Goal: Task Accomplishment & Management: Complete application form

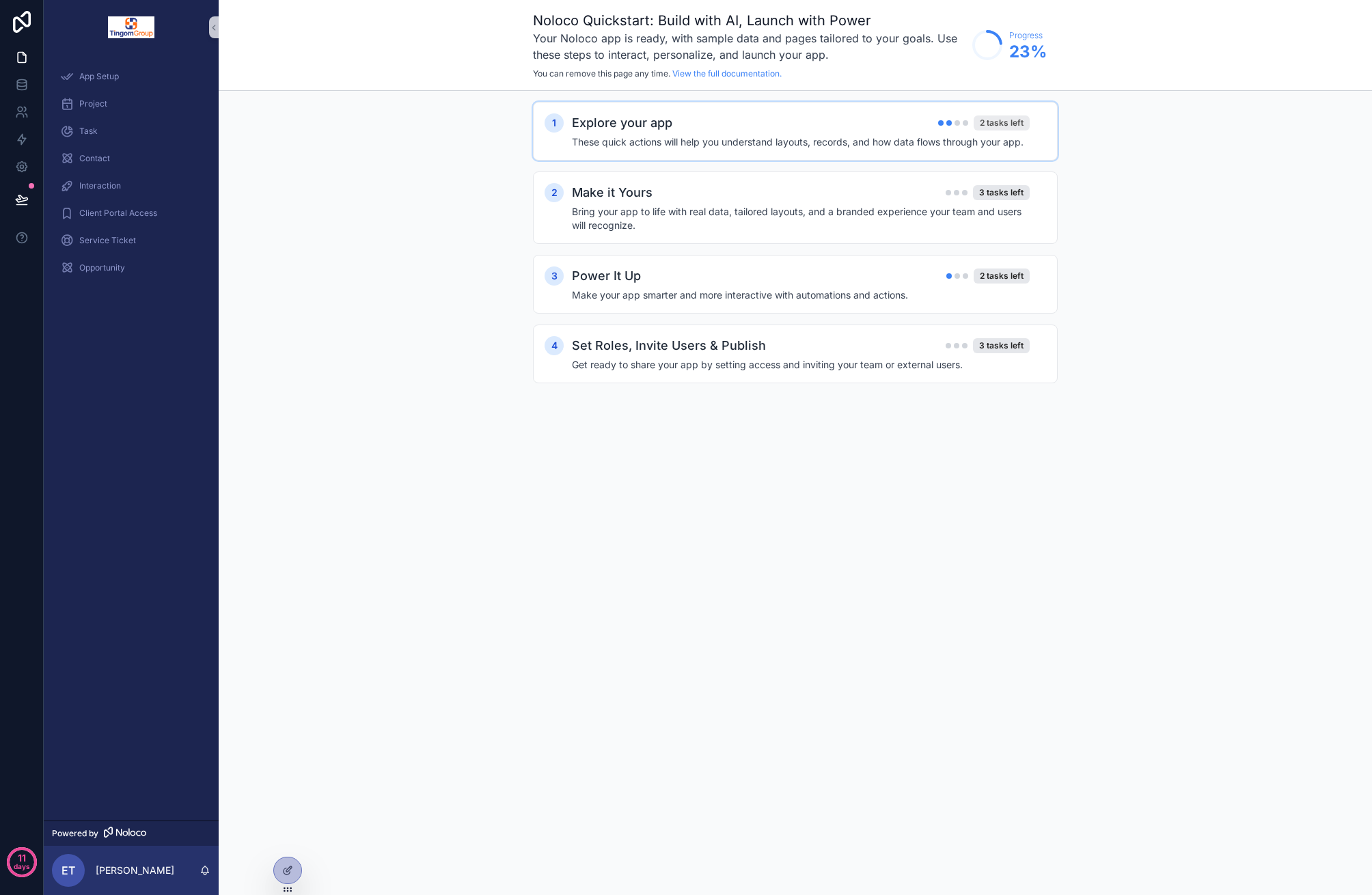
click at [1008, 124] on div "2 tasks left" at bounding box center [1002, 123] width 56 height 15
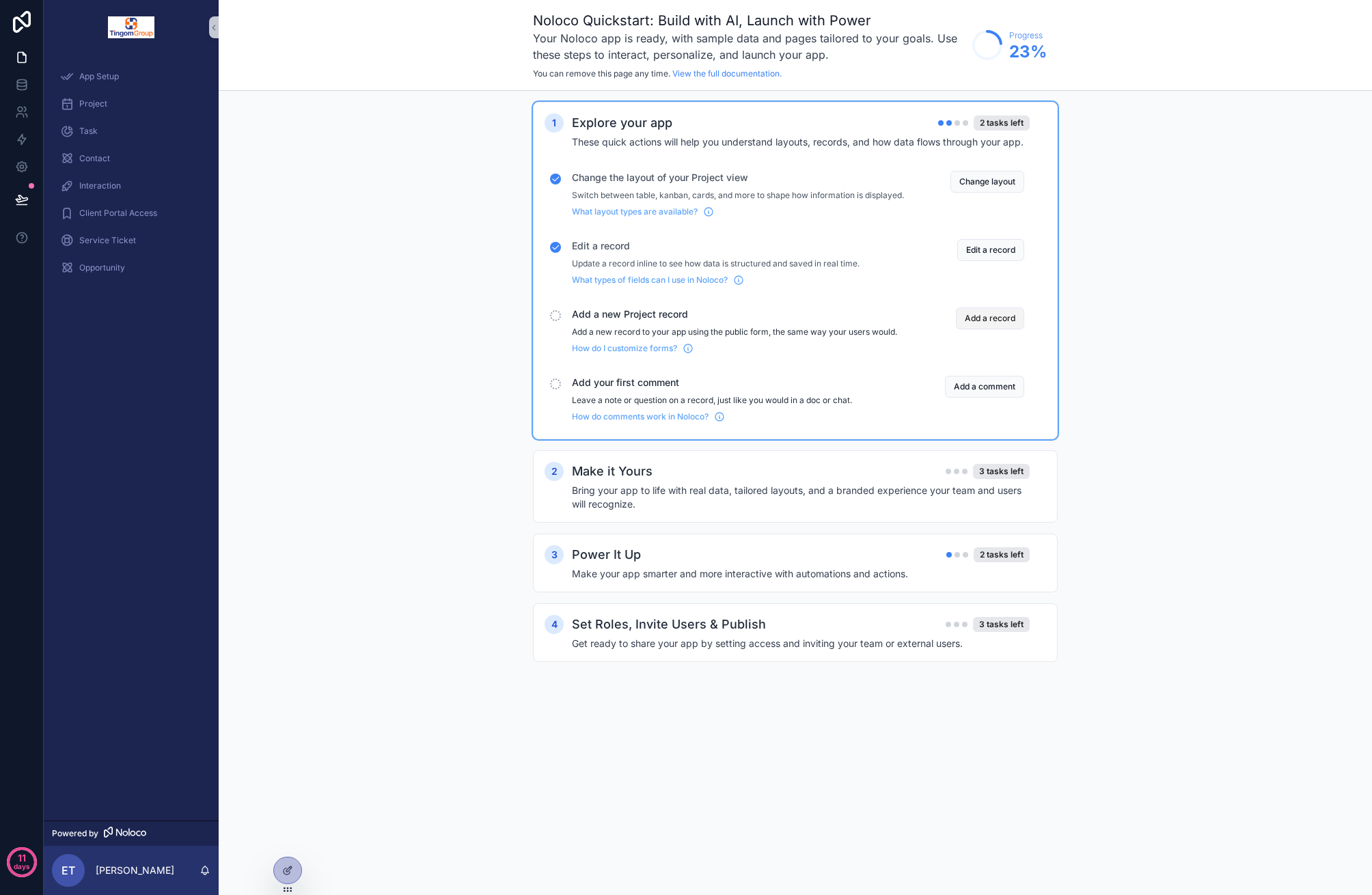
click at [1012, 329] on button "Add a record" at bounding box center [990, 318] width 69 height 22
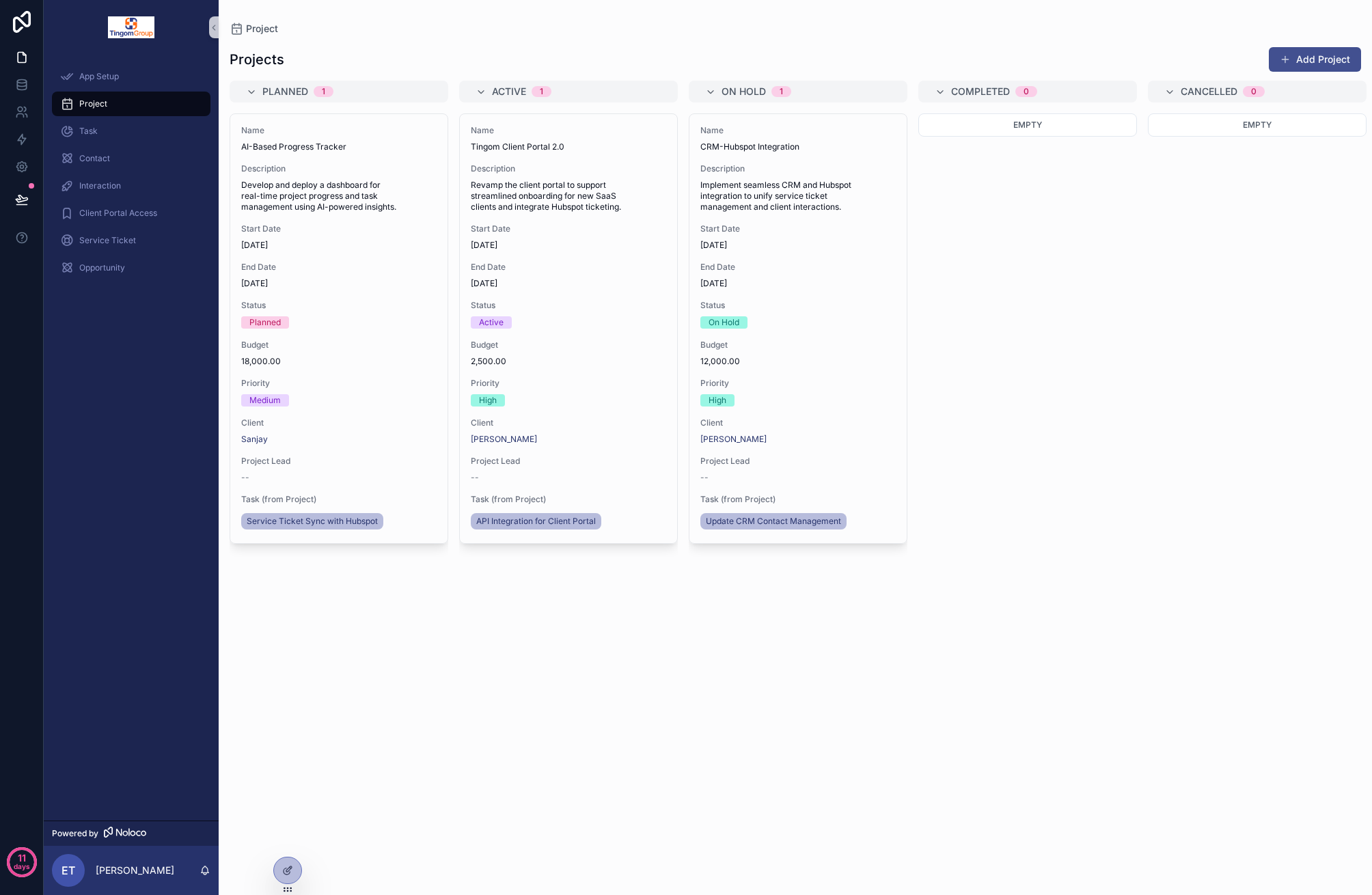
click at [1316, 65] on button "Add Project" at bounding box center [1315, 60] width 92 height 25
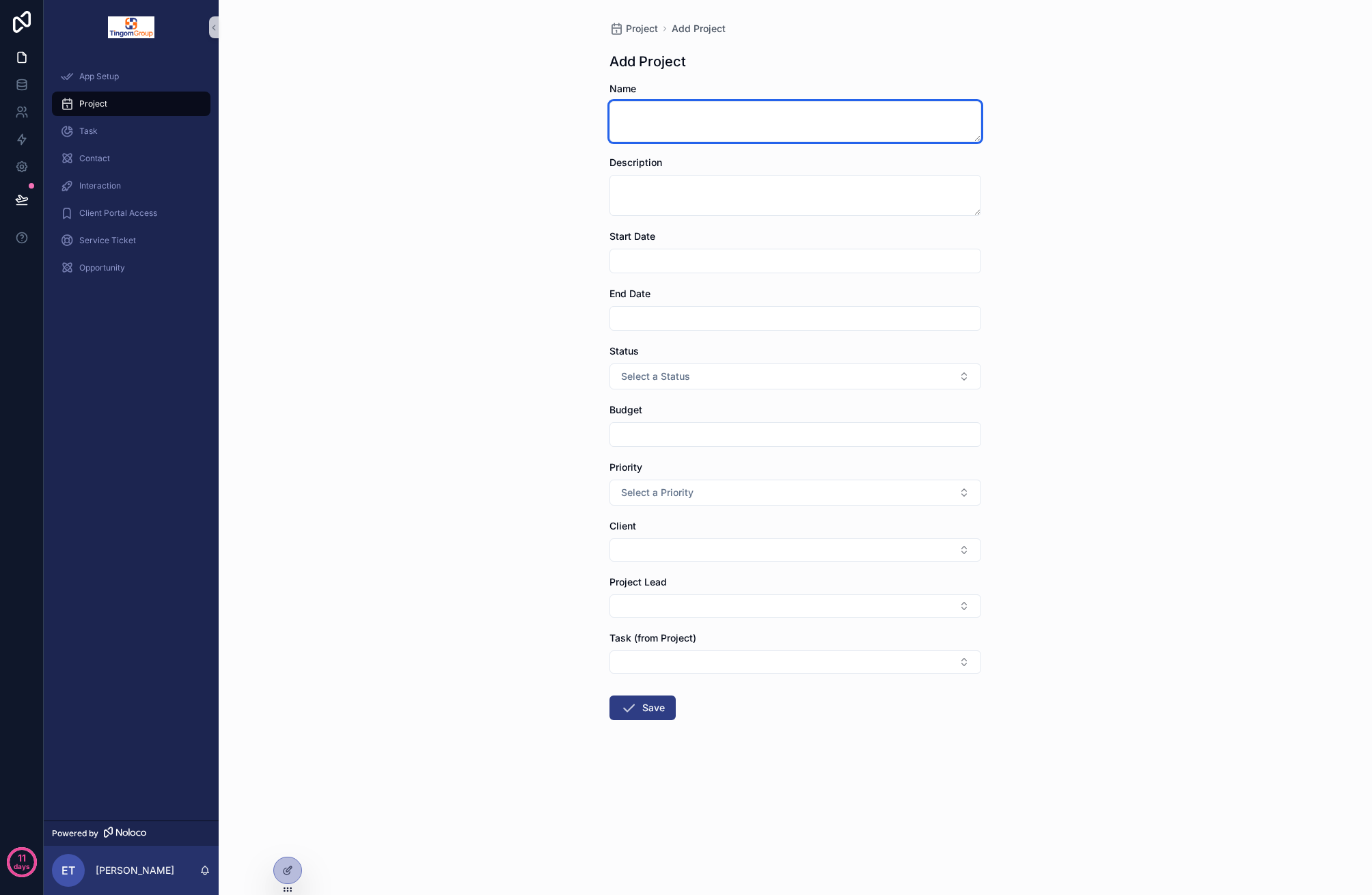
click at [679, 106] on textarea "scrollable content" at bounding box center [795, 122] width 372 height 41
type textarea "****"
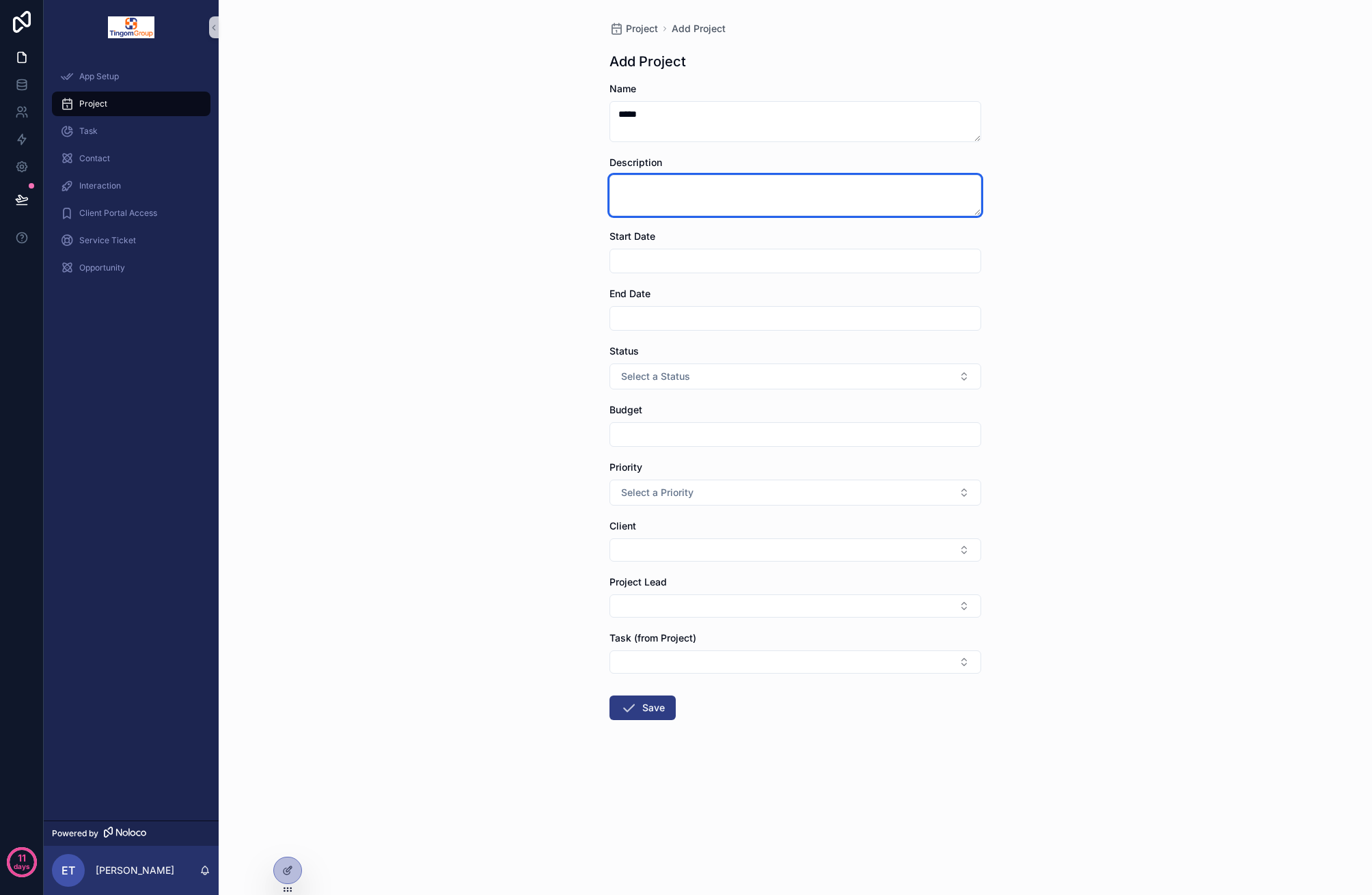
click at [697, 185] on textarea "scrollable content" at bounding box center [795, 195] width 372 height 41
click at [694, 256] on input "scrollable content" at bounding box center [795, 261] width 370 height 19
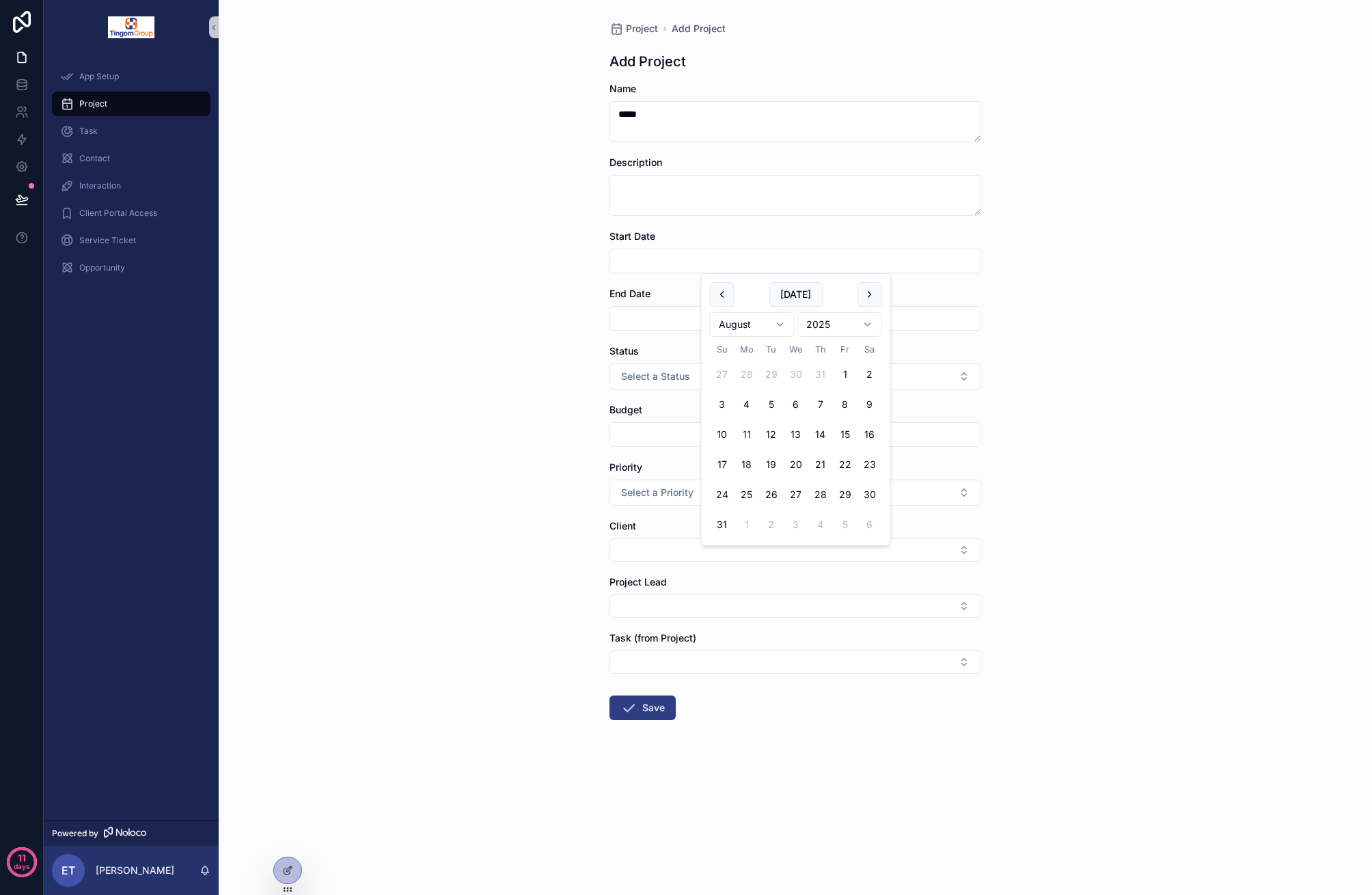
click at [727, 499] on button "24" at bounding box center [722, 494] width 25 height 25
click at [751, 501] on button "25" at bounding box center [747, 494] width 25 height 25
type input "*********"
click at [639, 324] on input "scrollable content" at bounding box center [795, 318] width 370 height 19
click at [868, 342] on button "scrollable content" at bounding box center [870, 351] width 25 height 25
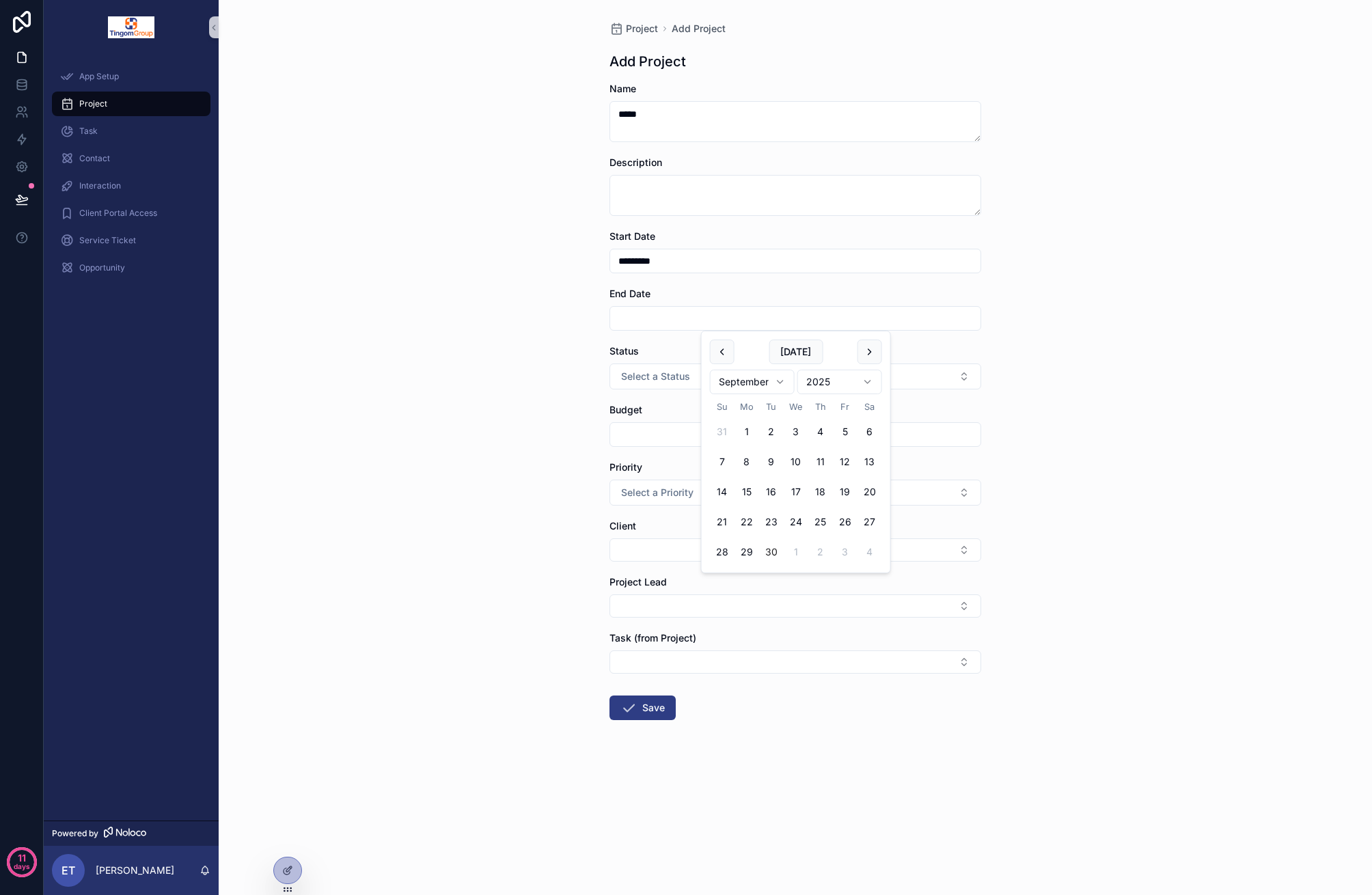
click at [776, 557] on button "30" at bounding box center [772, 552] width 25 height 25
type input "*********"
click at [653, 364] on div "Status Select a Status" at bounding box center [795, 366] width 372 height 45
click at [652, 389] on button "Select a Status" at bounding box center [795, 377] width 372 height 26
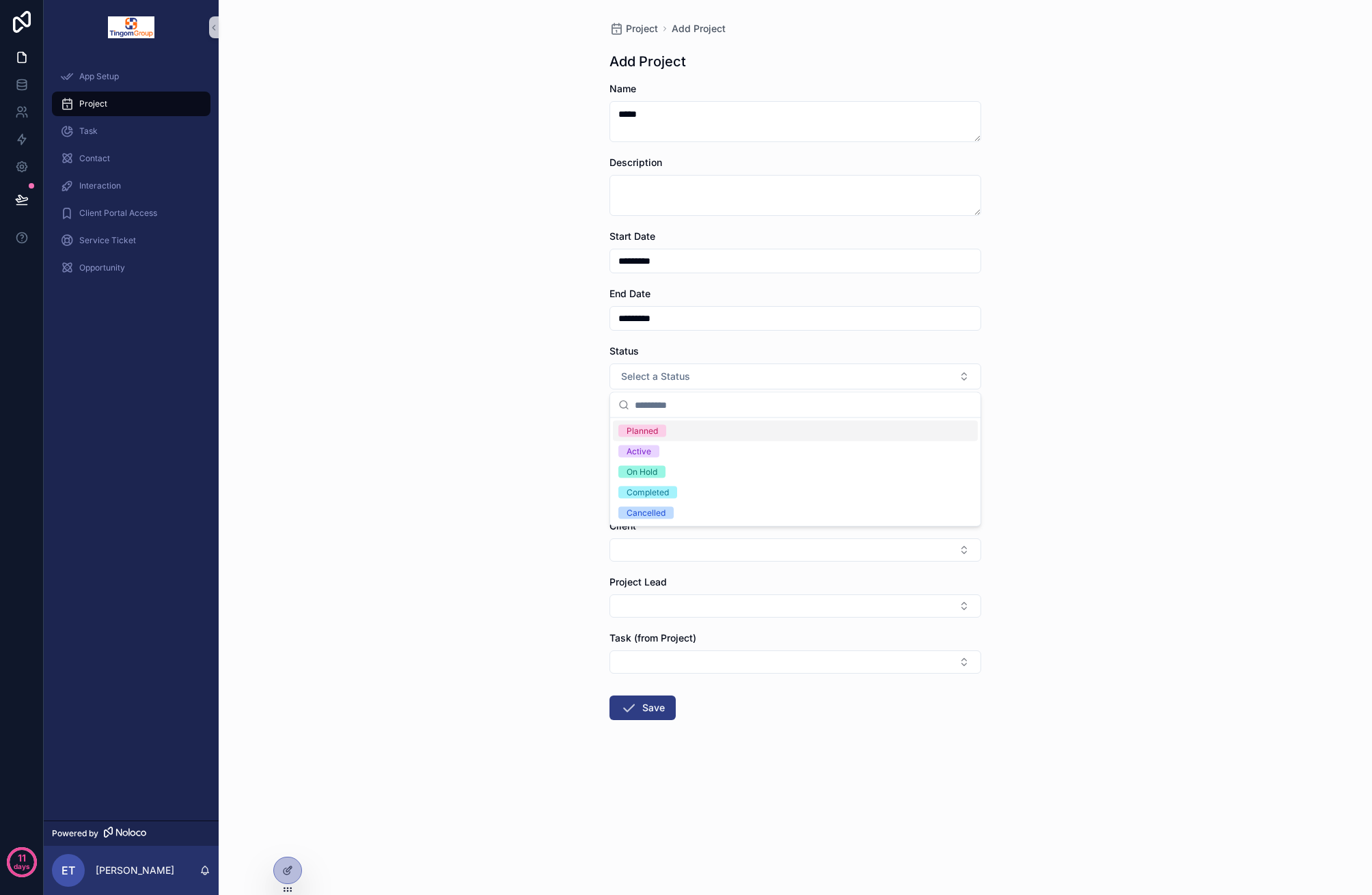
click at [678, 430] on div "Planned" at bounding box center [796, 431] width 365 height 20
click at [678, 435] on input "scrollable content" at bounding box center [795, 434] width 370 height 19
type input "*****"
click at [723, 498] on button "Select a Priority" at bounding box center [795, 493] width 372 height 26
click at [735, 570] on div "Medium" at bounding box center [796, 567] width 365 height 20
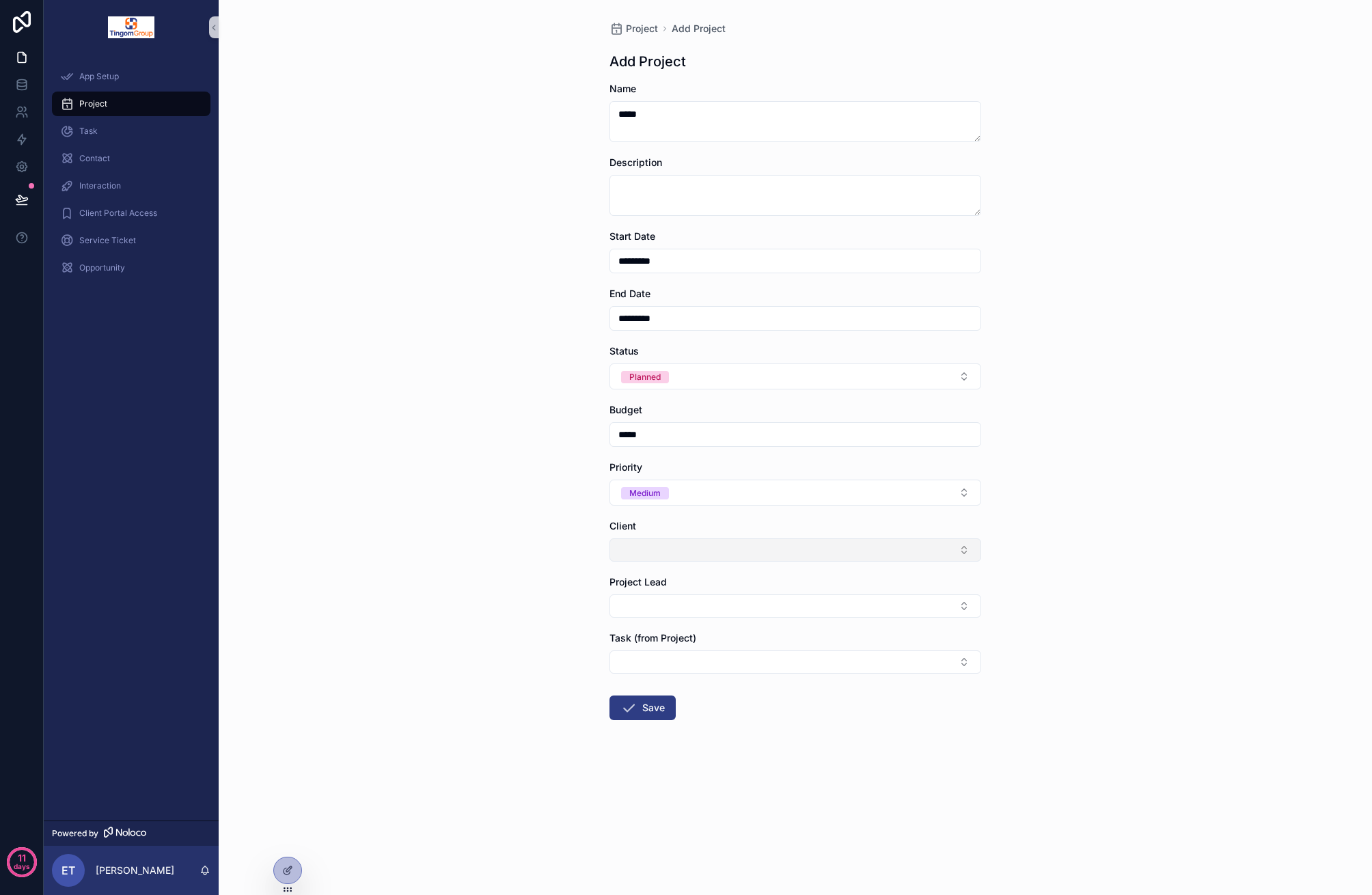
click at [741, 545] on button "Select Button" at bounding box center [795, 550] width 372 height 23
click at [710, 651] on div "[PERSON_NAME]" at bounding box center [796, 647] width 365 height 22
click at [696, 613] on button "Select Button" at bounding box center [795, 608] width 372 height 23
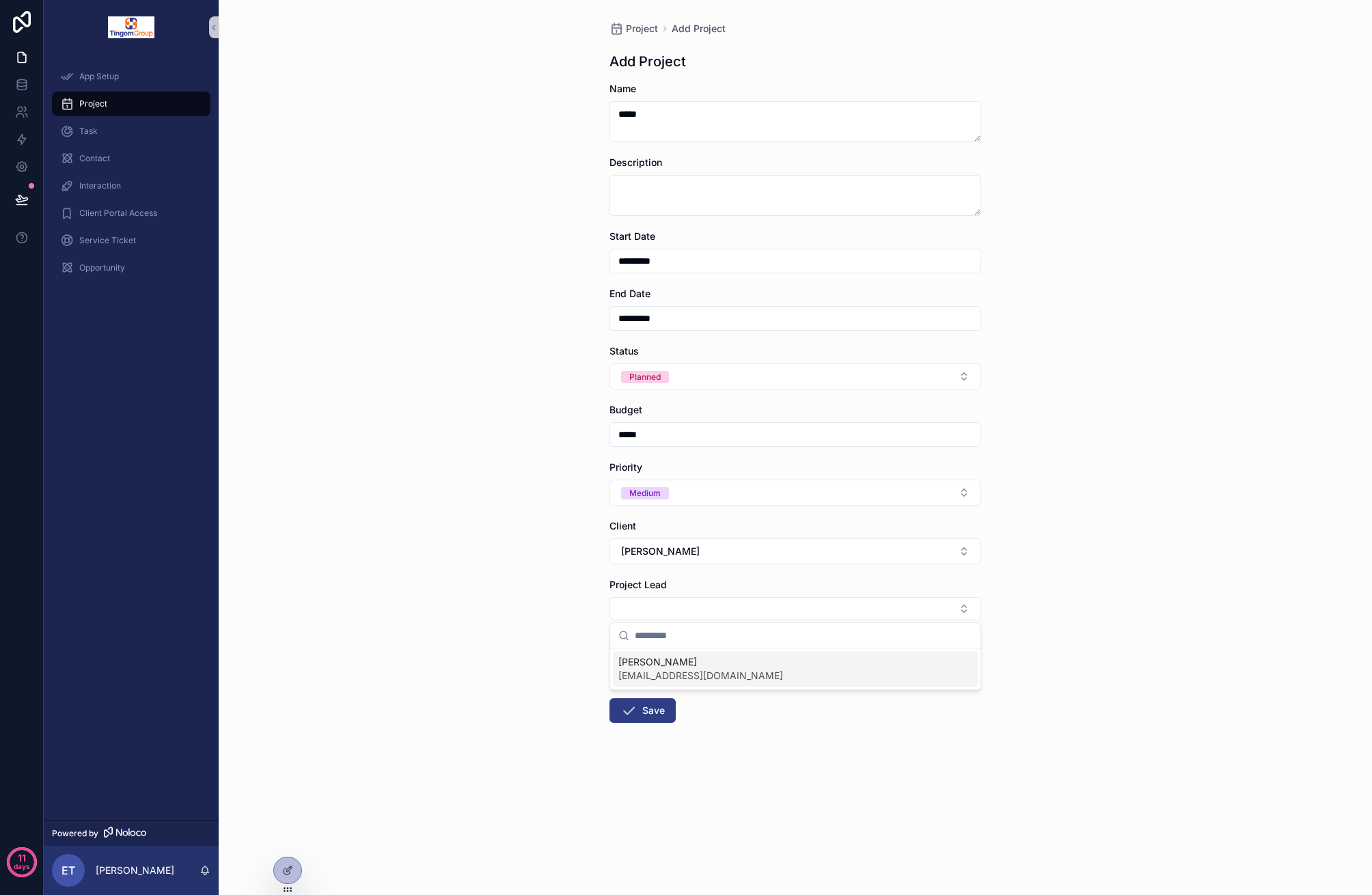
click at [693, 656] on span "[PERSON_NAME]" at bounding box center [700, 661] width 164 height 14
click at [693, 669] on button "Select Button" at bounding box center [795, 681] width 372 height 23
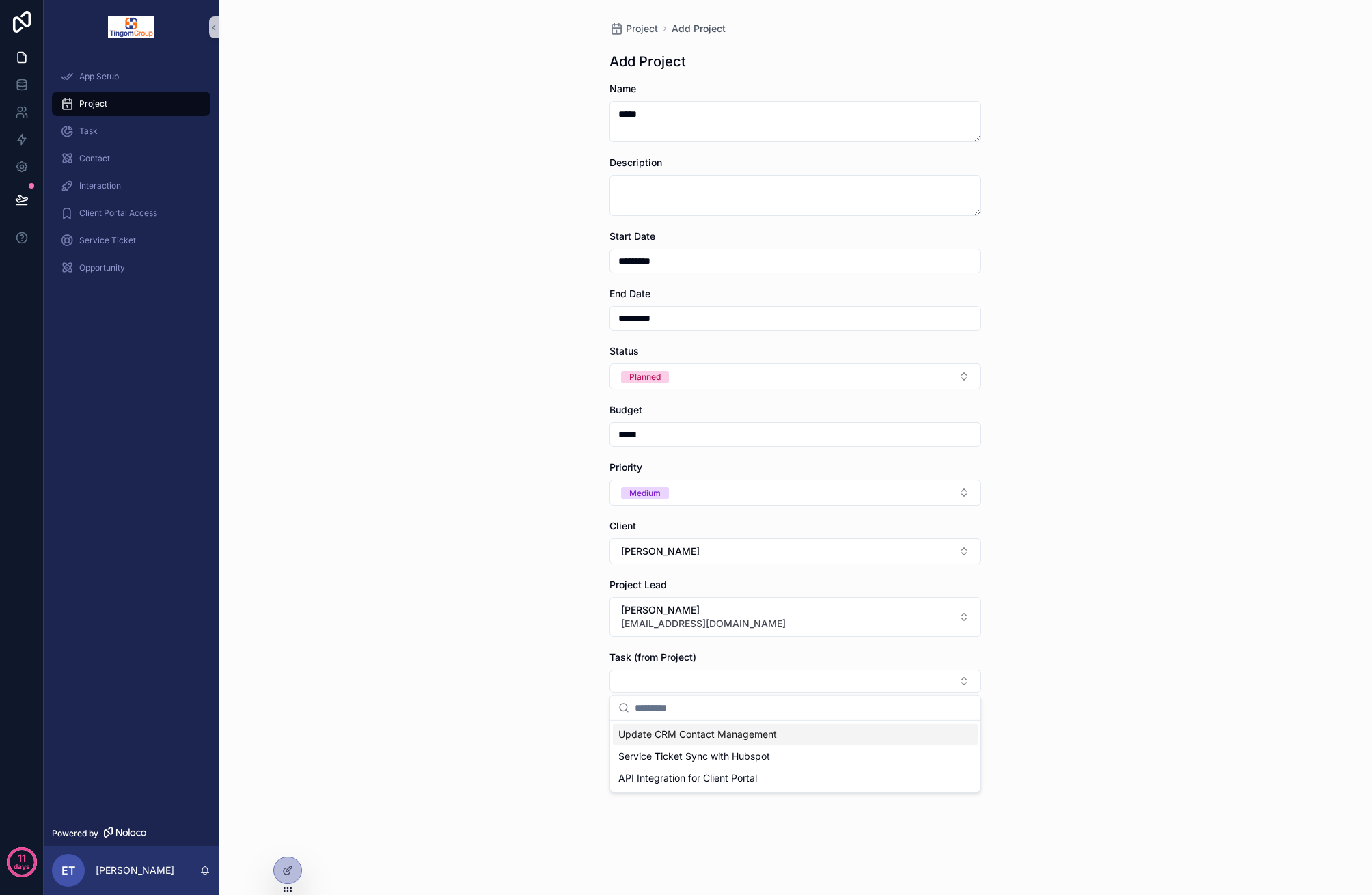
click at [664, 740] on span "Update CRM Contact Management" at bounding box center [697, 734] width 159 height 14
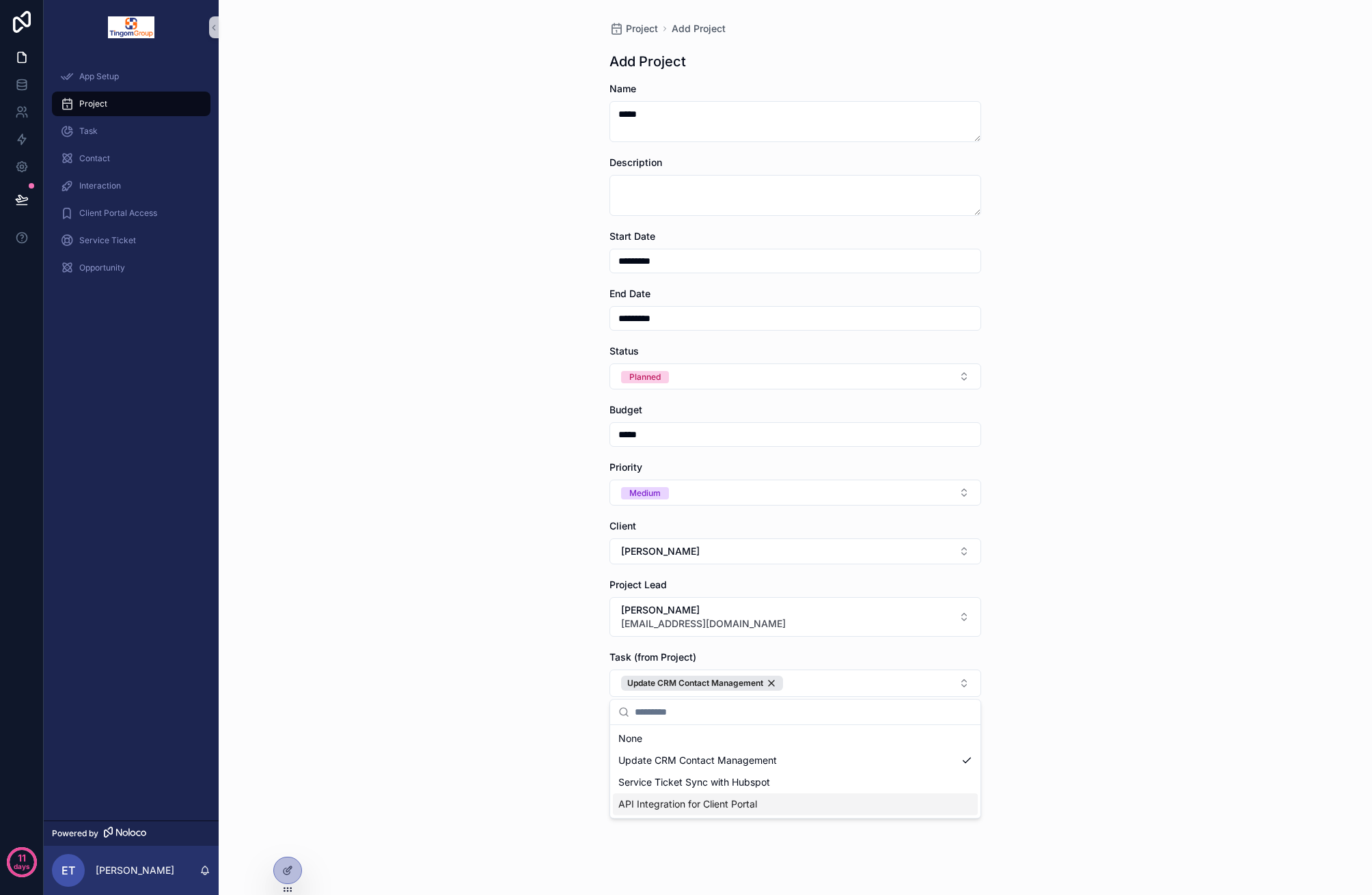
click at [971, 786] on div "Service Ticket Sync with Hubspot" at bounding box center [796, 782] width 365 height 22
click at [1156, 702] on div "Project Add Project Add Project Name **** Description Start Date ********* End …" at bounding box center [795, 447] width 1154 height 895
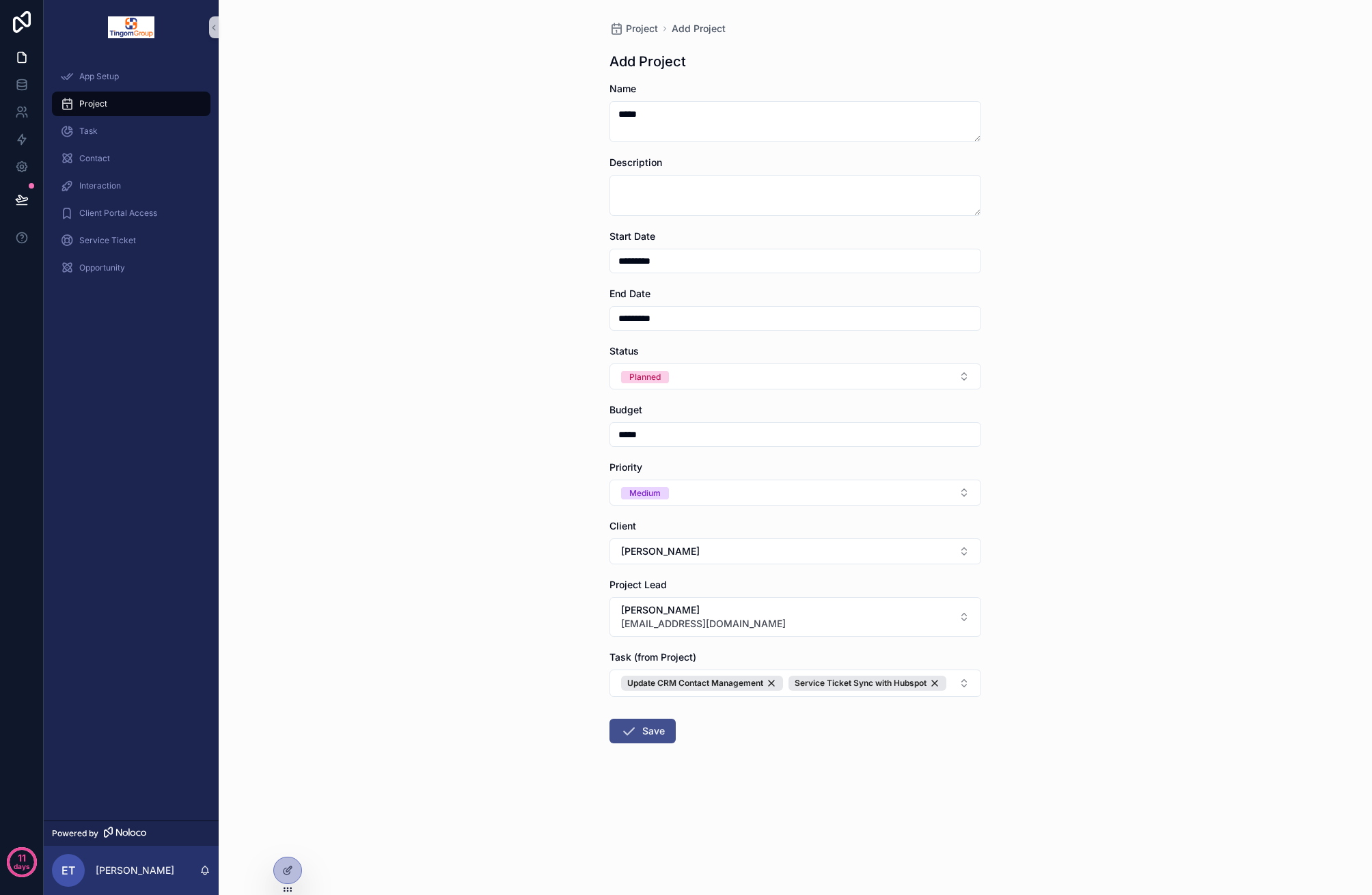
click at [617, 730] on button "Save" at bounding box center [642, 731] width 66 height 25
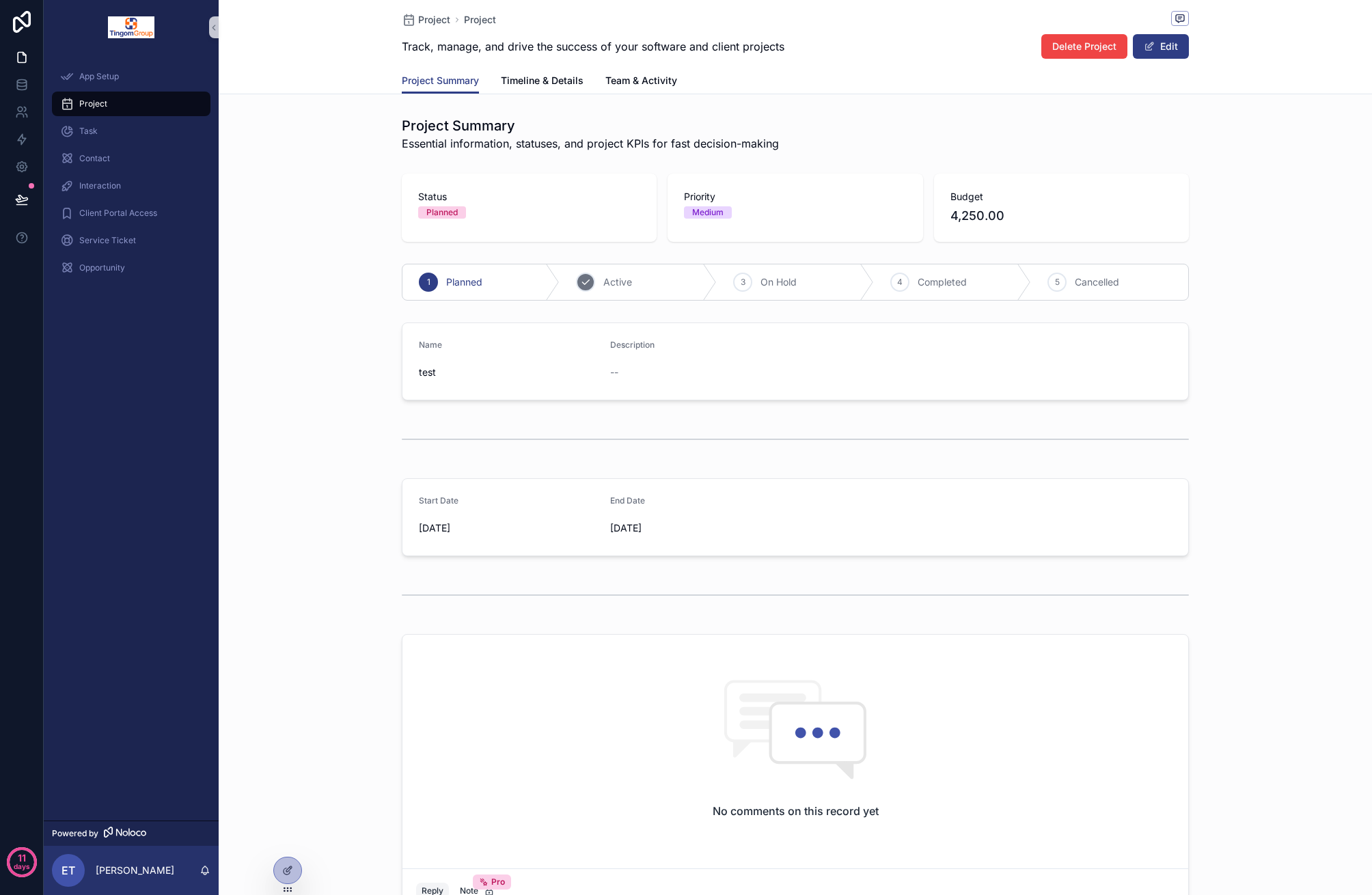
click at [626, 276] on div "2 Active" at bounding box center [638, 281] width 157 height 35
click at [634, 81] on span "Team & Activity" at bounding box center [641, 80] width 72 height 14
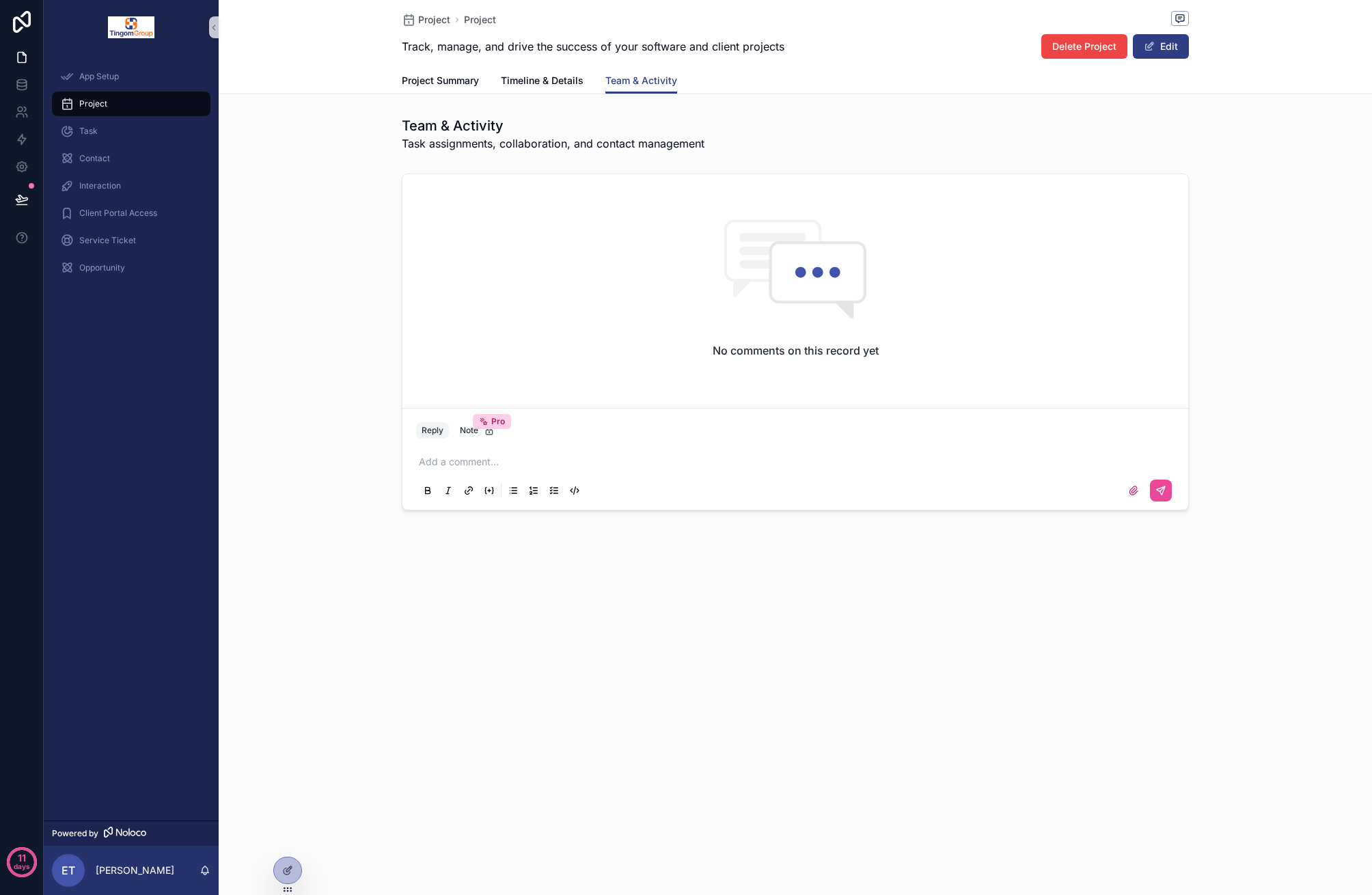
click at [536, 96] on div "Project Project Track, manage, and drive the success of your software and clien…" at bounding box center [795, 302] width 1154 height 603
click at [547, 82] on span "Timeline & Details" at bounding box center [542, 80] width 83 height 14
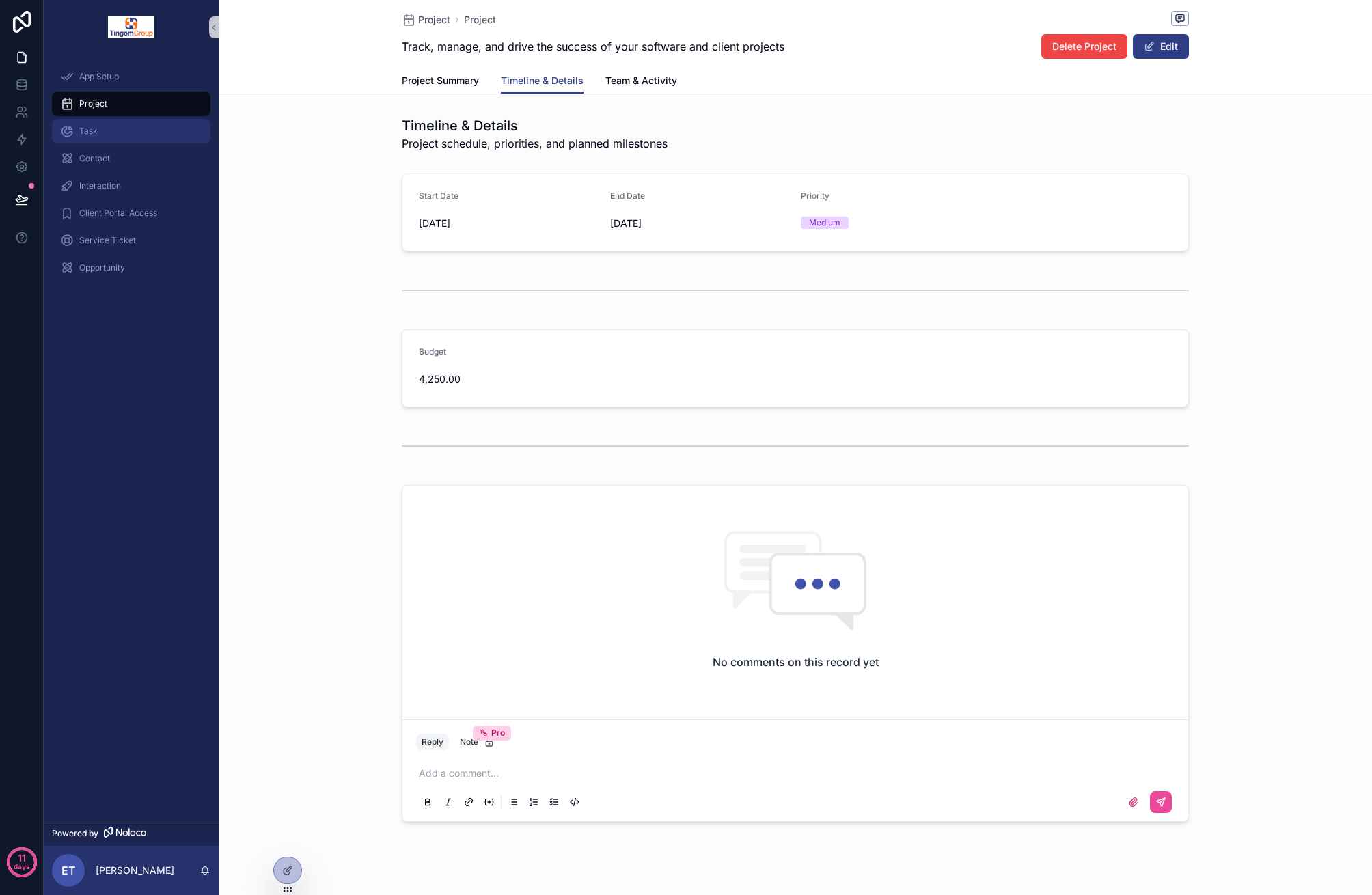
click at [133, 125] on div "Task" at bounding box center [132, 131] width 142 height 22
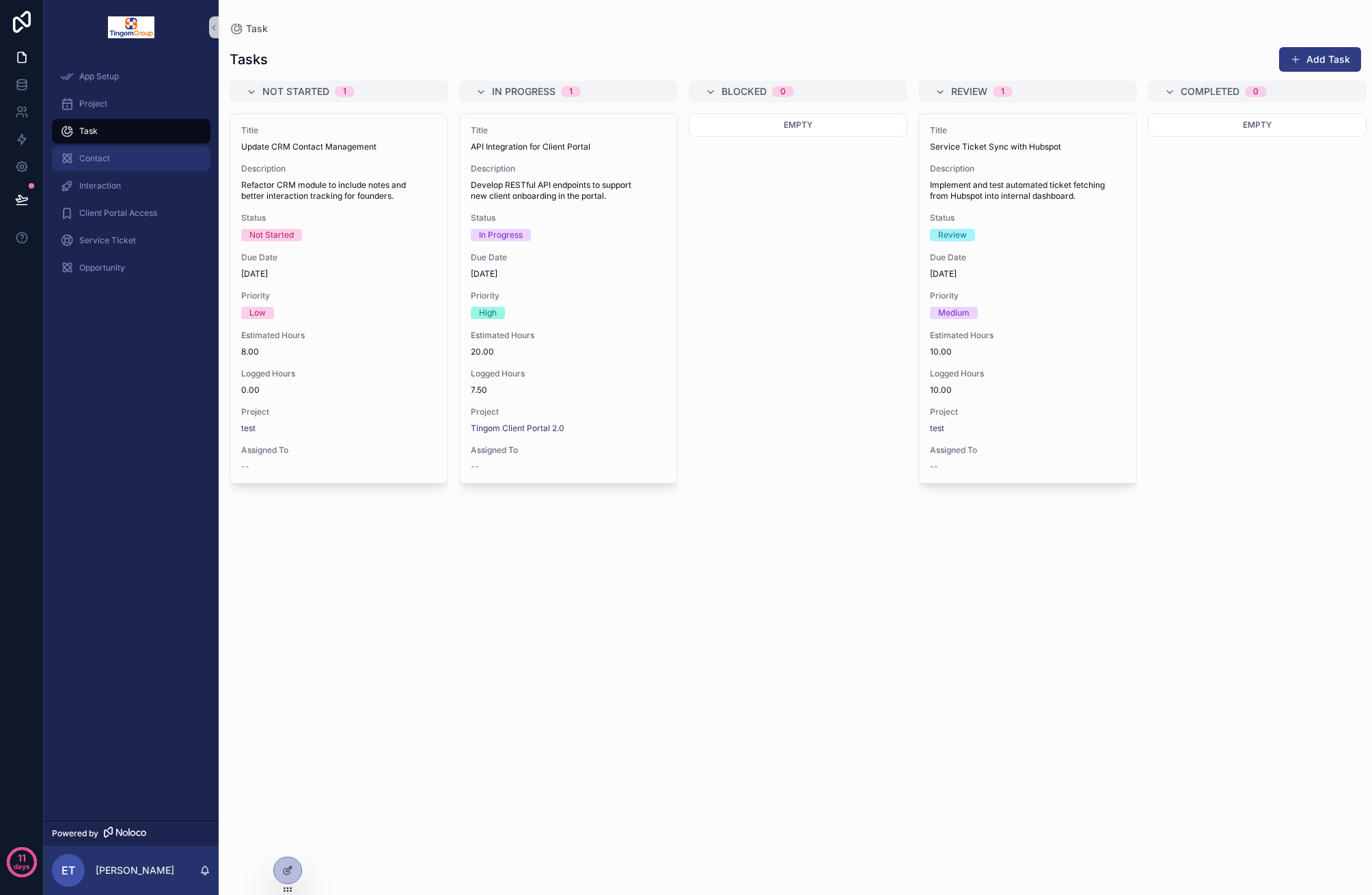
click at [136, 157] on div "Contact" at bounding box center [132, 159] width 142 height 22
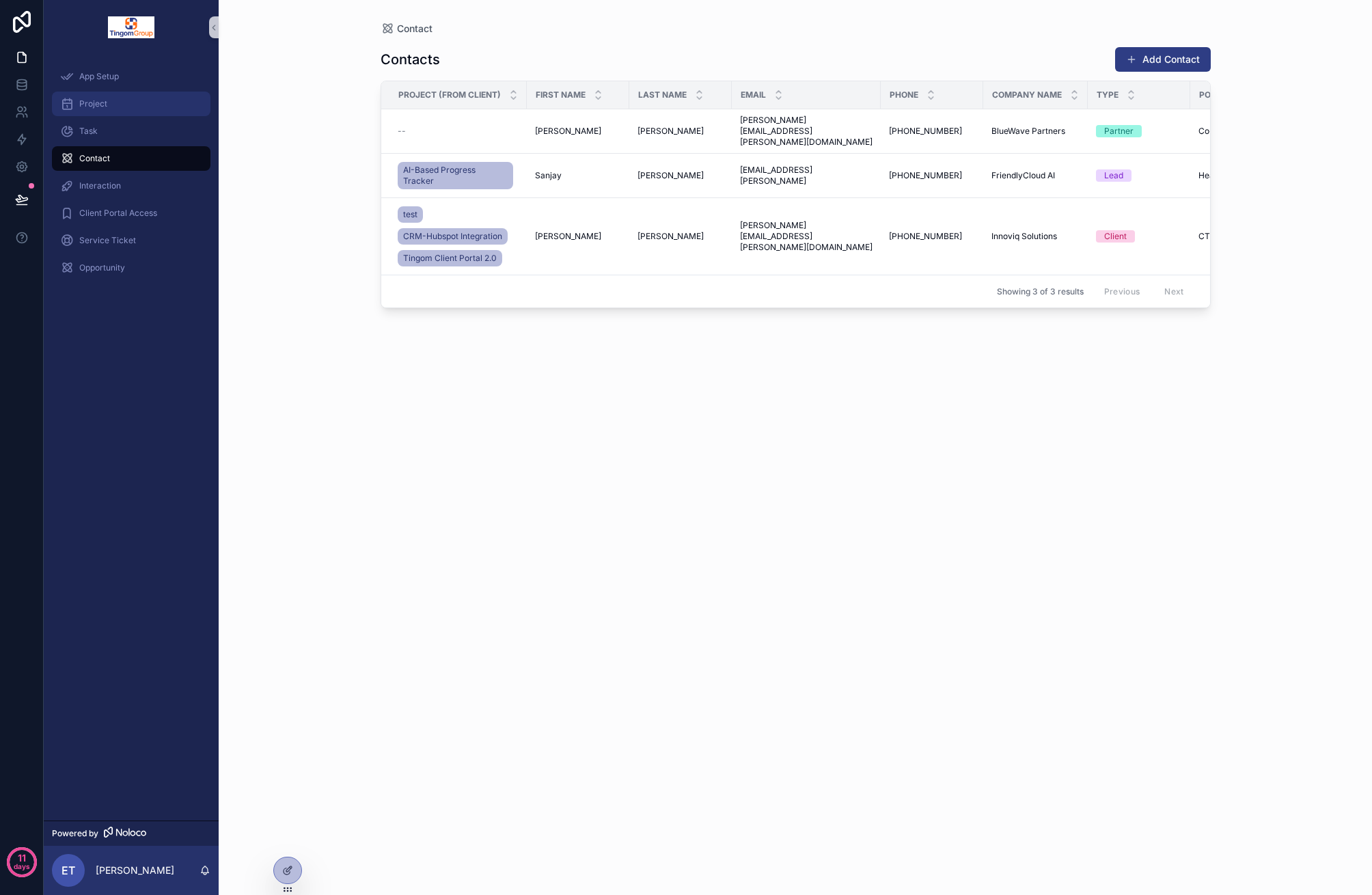
click at [122, 102] on div "Project" at bounding box center [132, 104] width 142 height 22
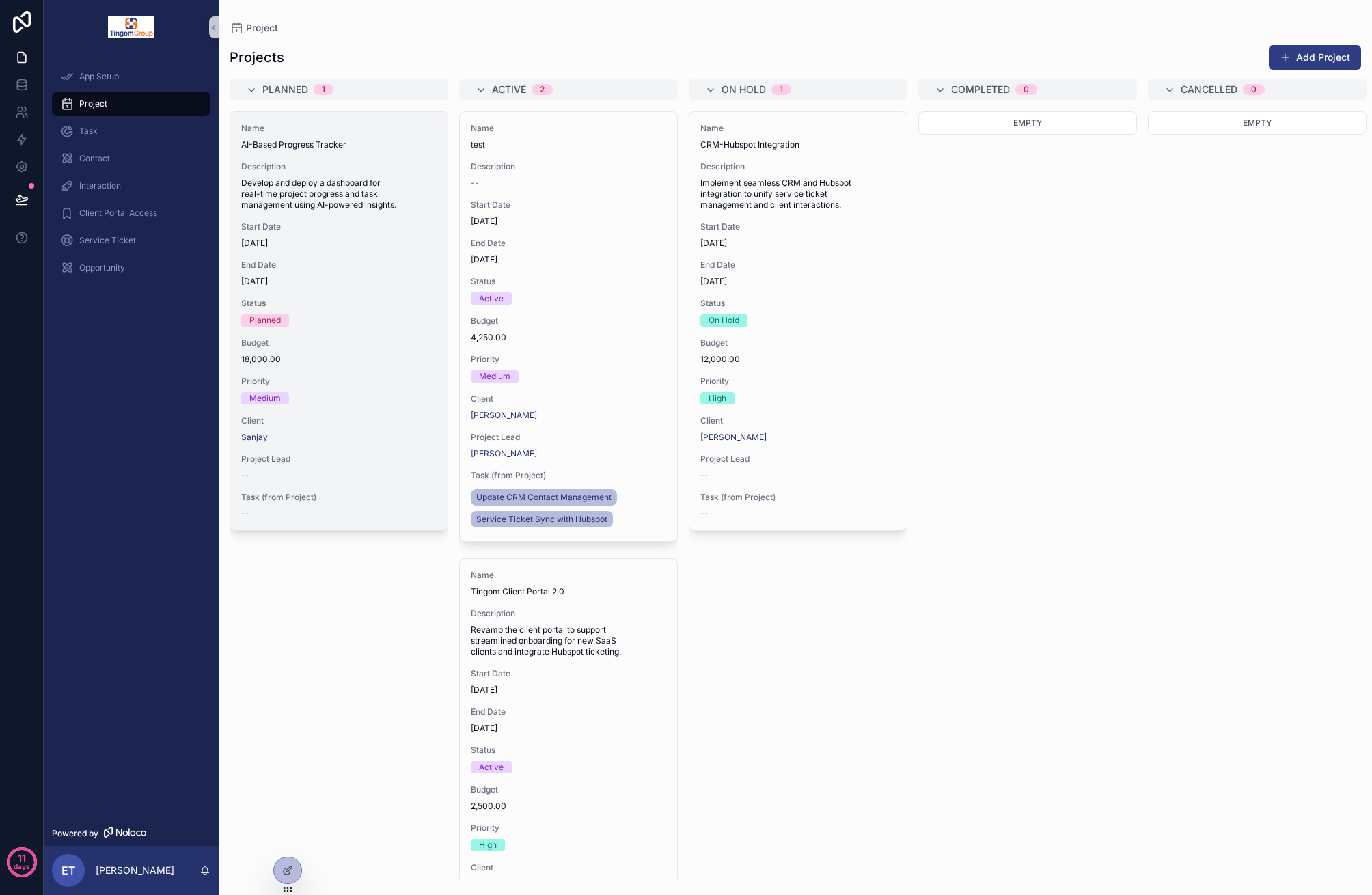
click at [425, 150] on div "Name AI-Based Progress Tracker Description Develop and deploy a dashboard for r…" at bounding box center [339, 320] width 217 height 418
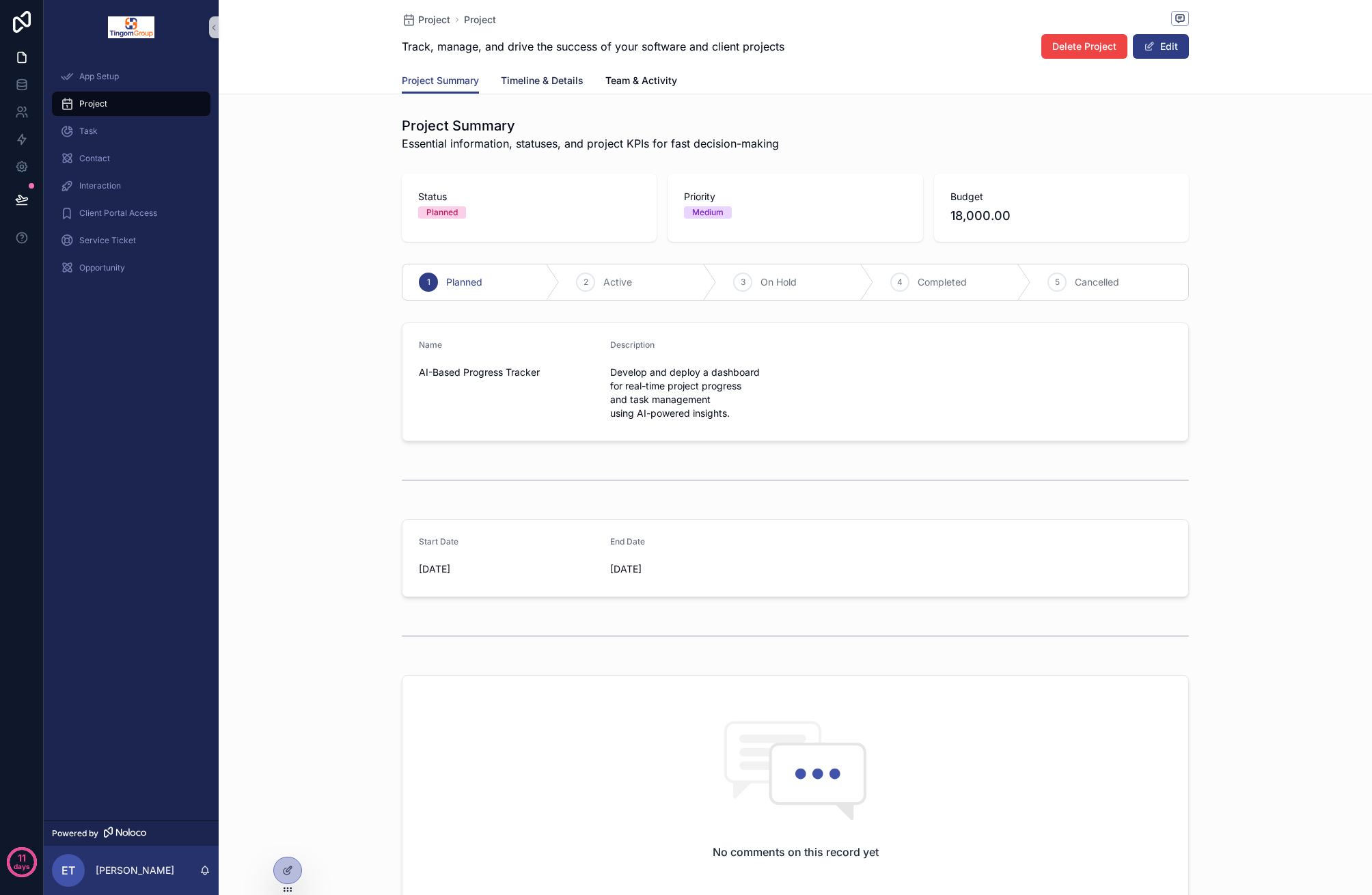
click at [539, 85] on span "Timeline & Details" at bounding box center [542, 80] width 83 height 14
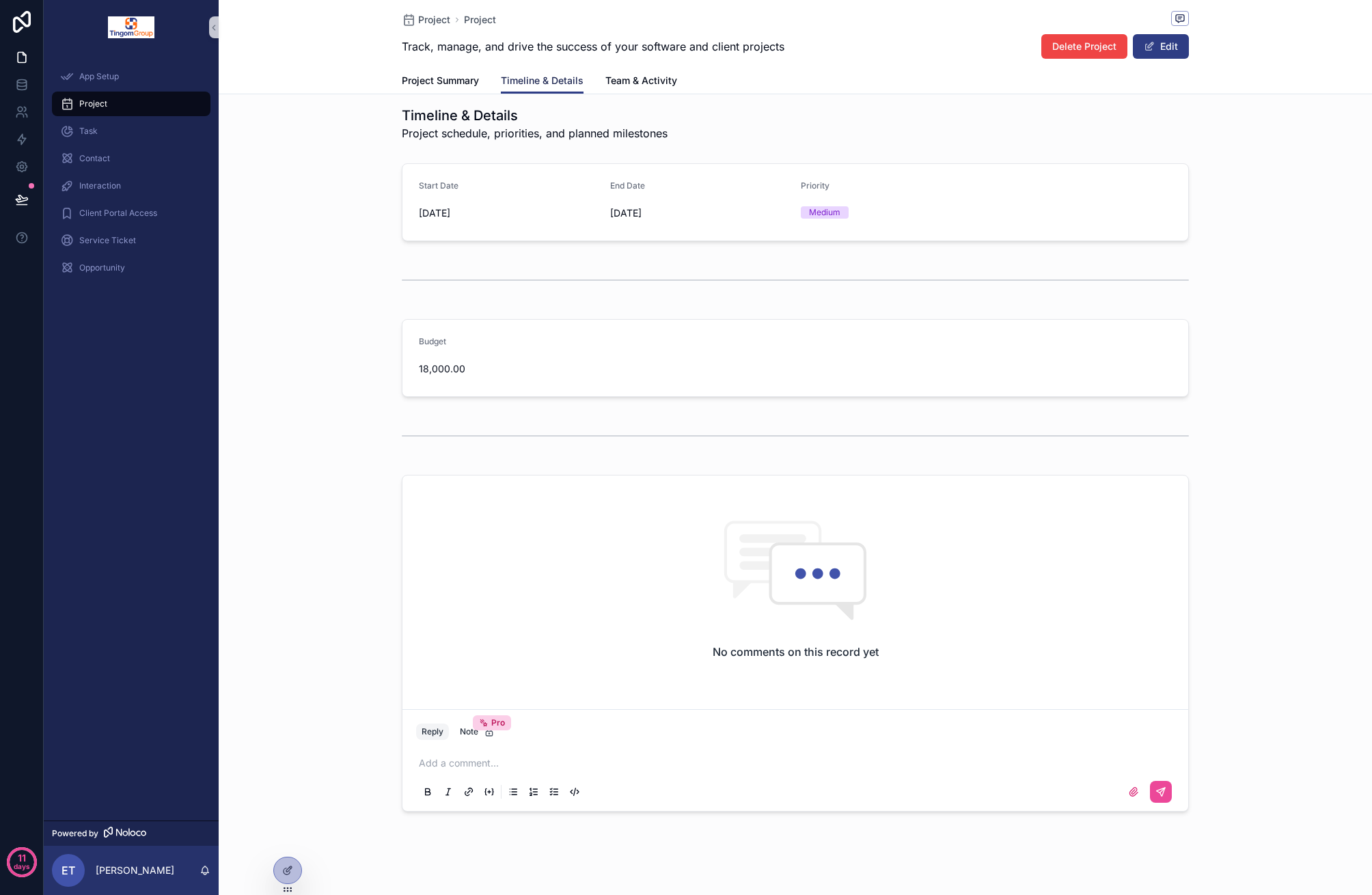
scroll to position [19, 0]
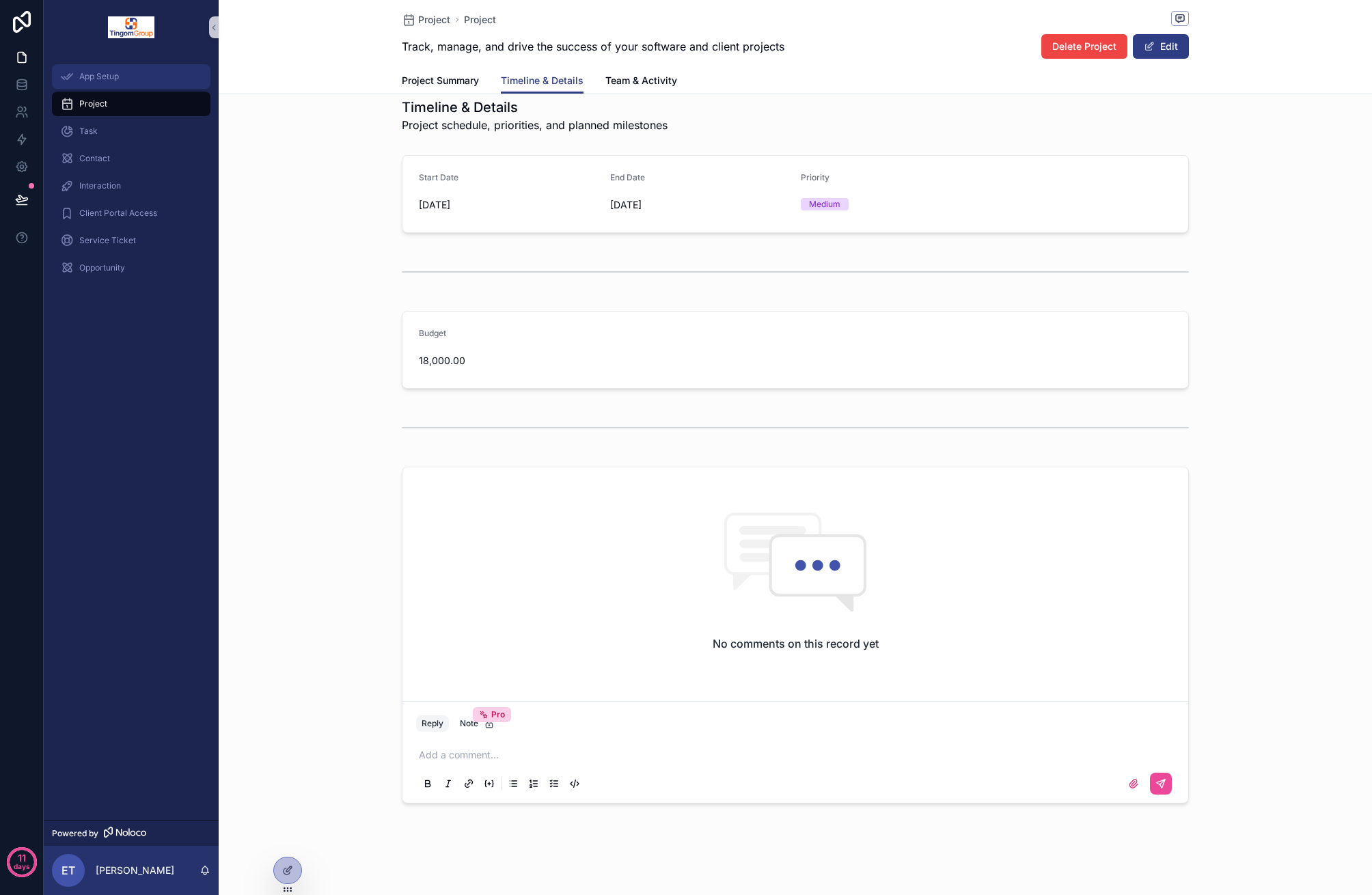
click at [106, 78] on span "App Setup" at bounding box center [99, 76] width 39 height 11
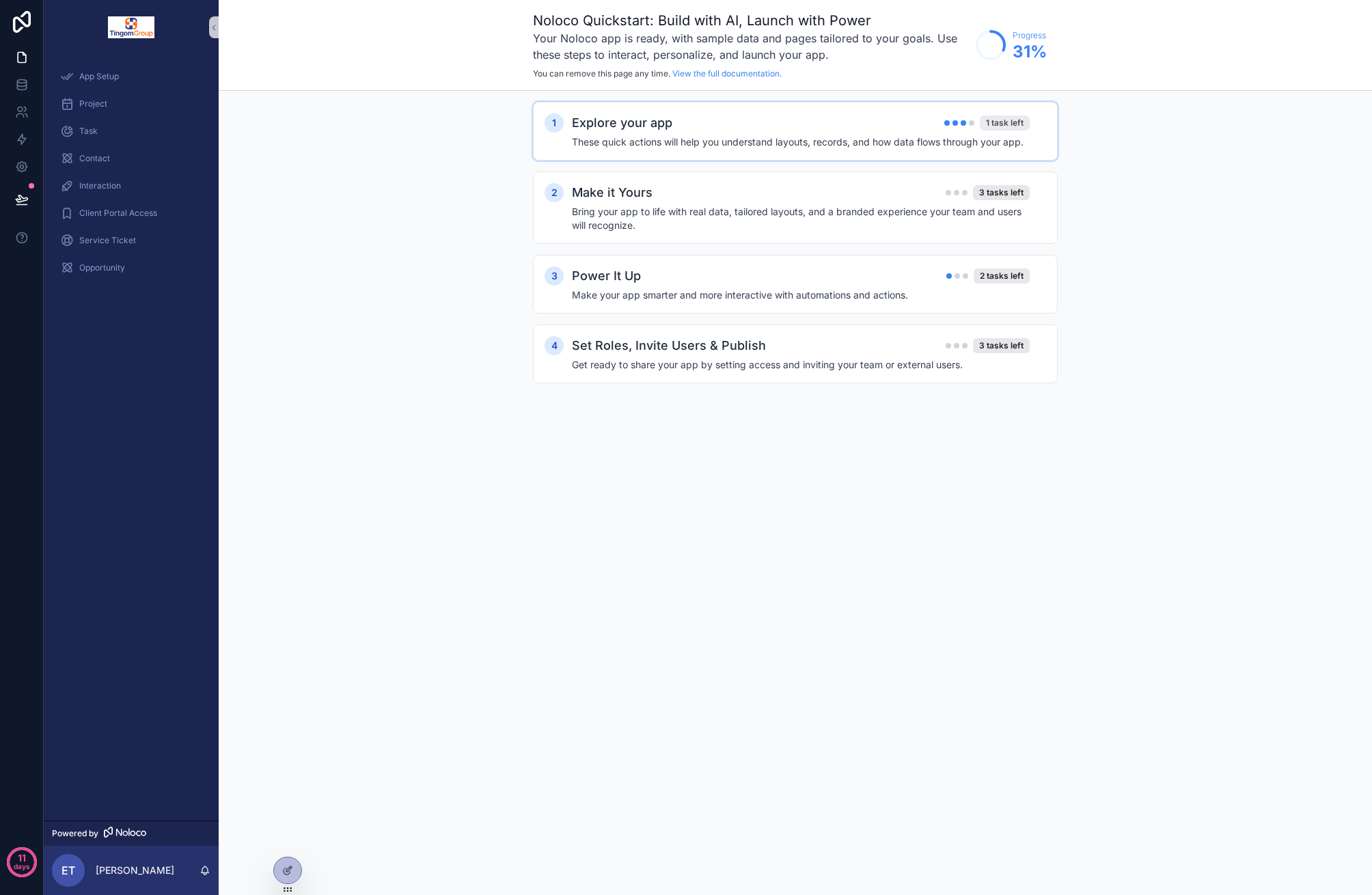
click at [999, 130] on div "1 task left" at bounding box center [1004, 123] width 50 height 15
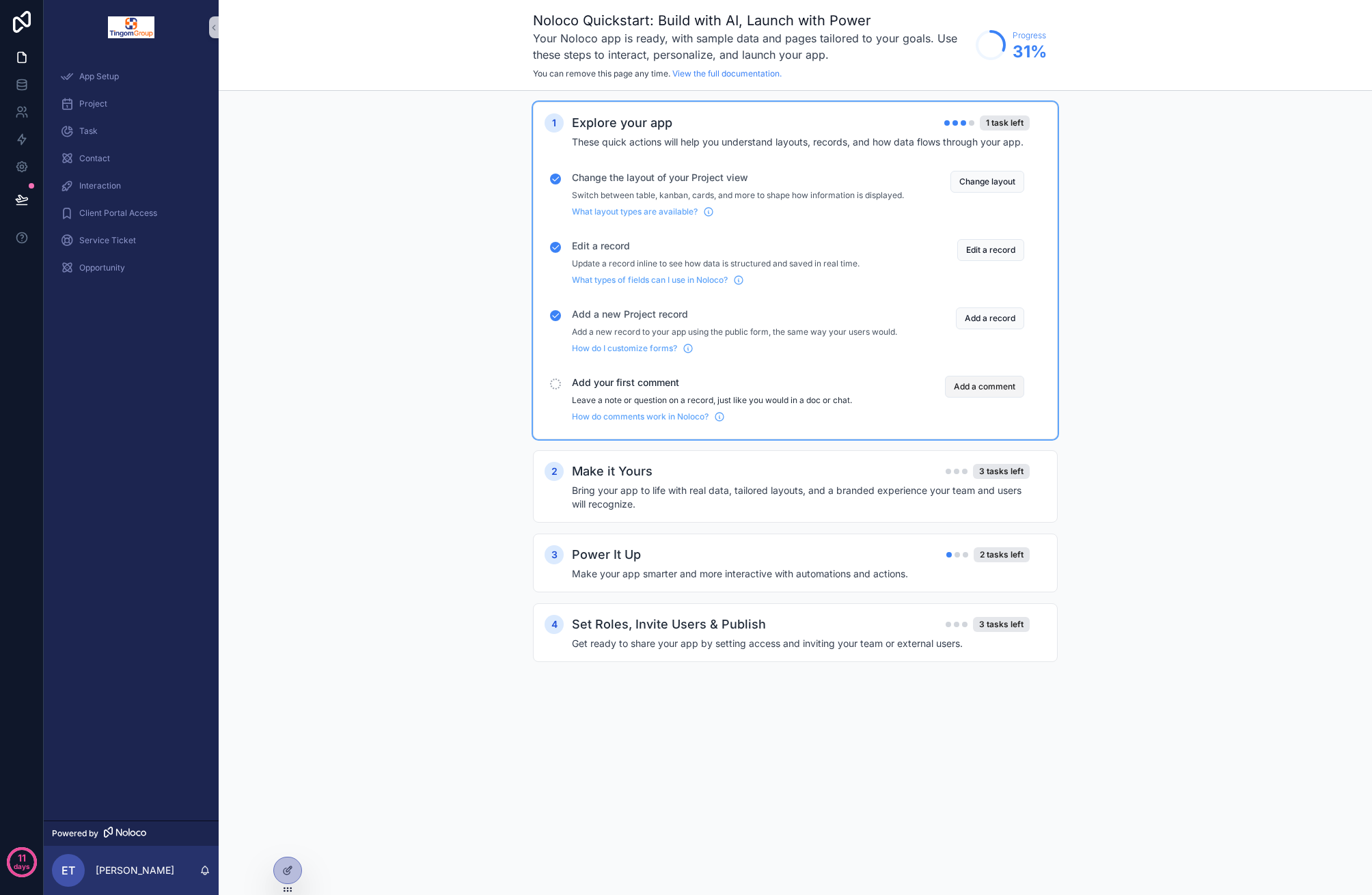
click at [975, 394] on button "Add a comment" at bounding box center [984, 387] width 79 height 22
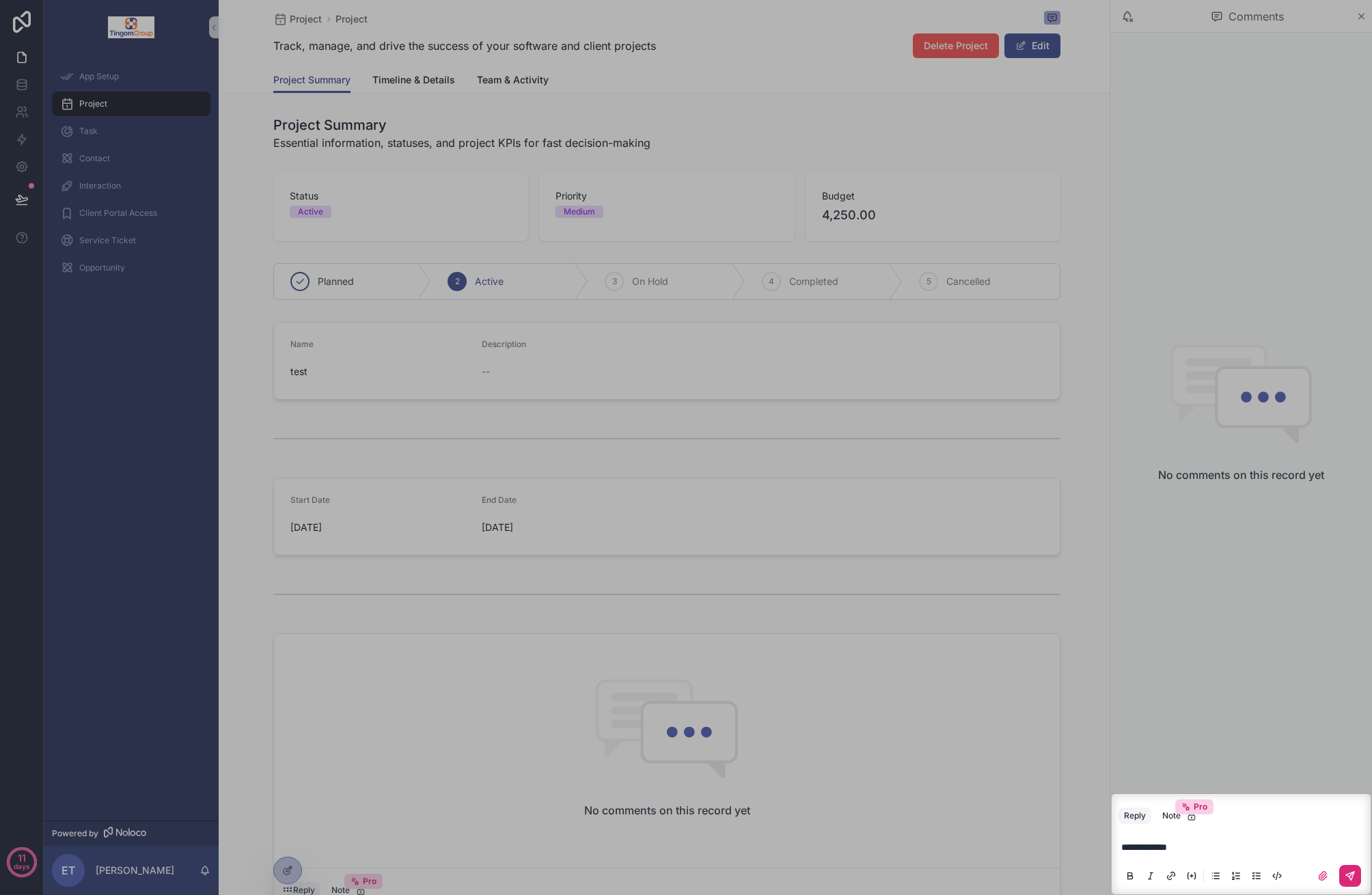
click at [1342, 880] on button "scrollable content" at bounding box center [1350, 875] width 22 height 22
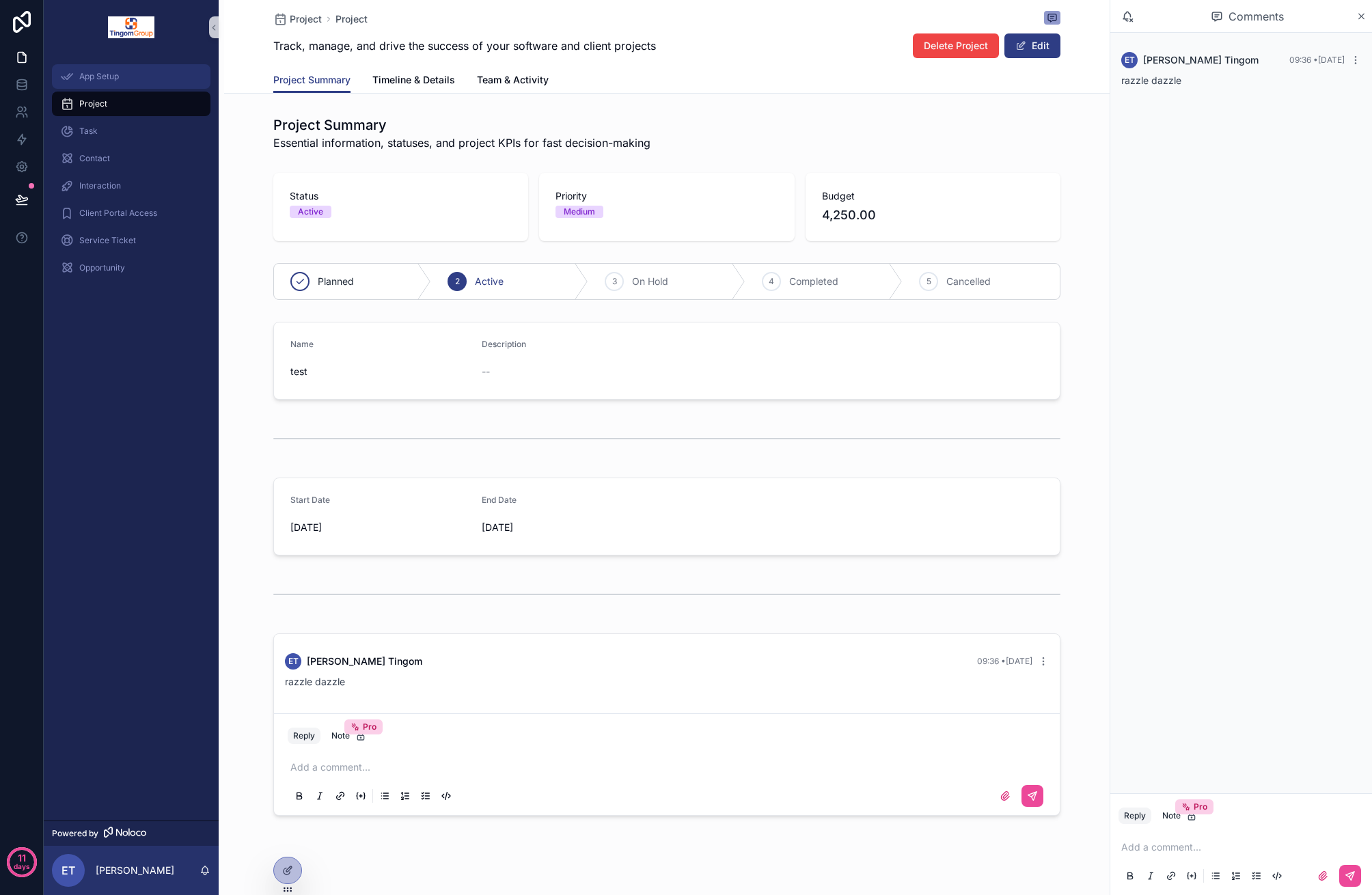
click at [89, 77] on span "App Setup" at bounding box center [99, 76] width 39 height 11
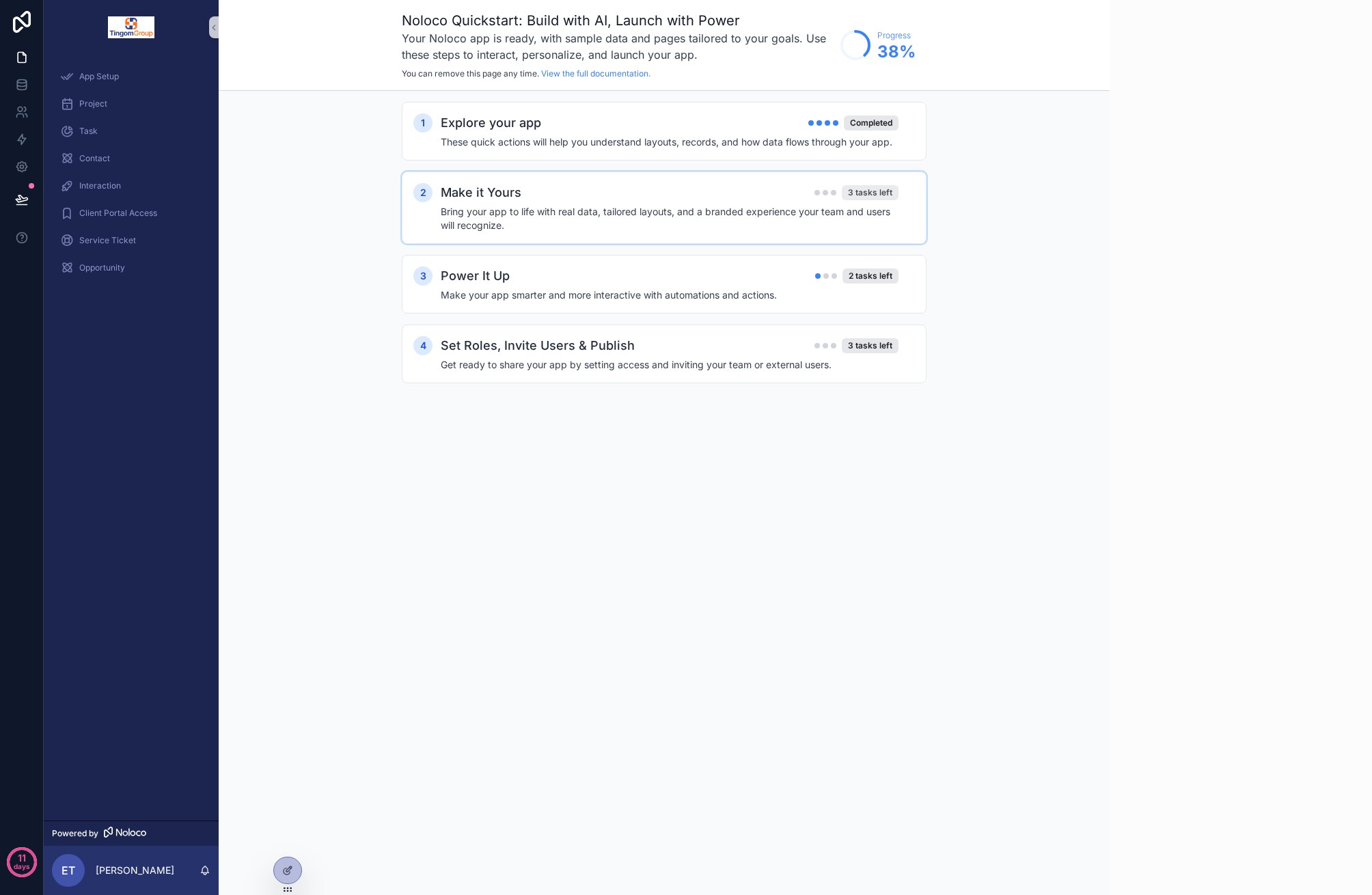
click at [867, 197] on div "3 tasks left" at bounding box center [870, 192] width 56 height 15
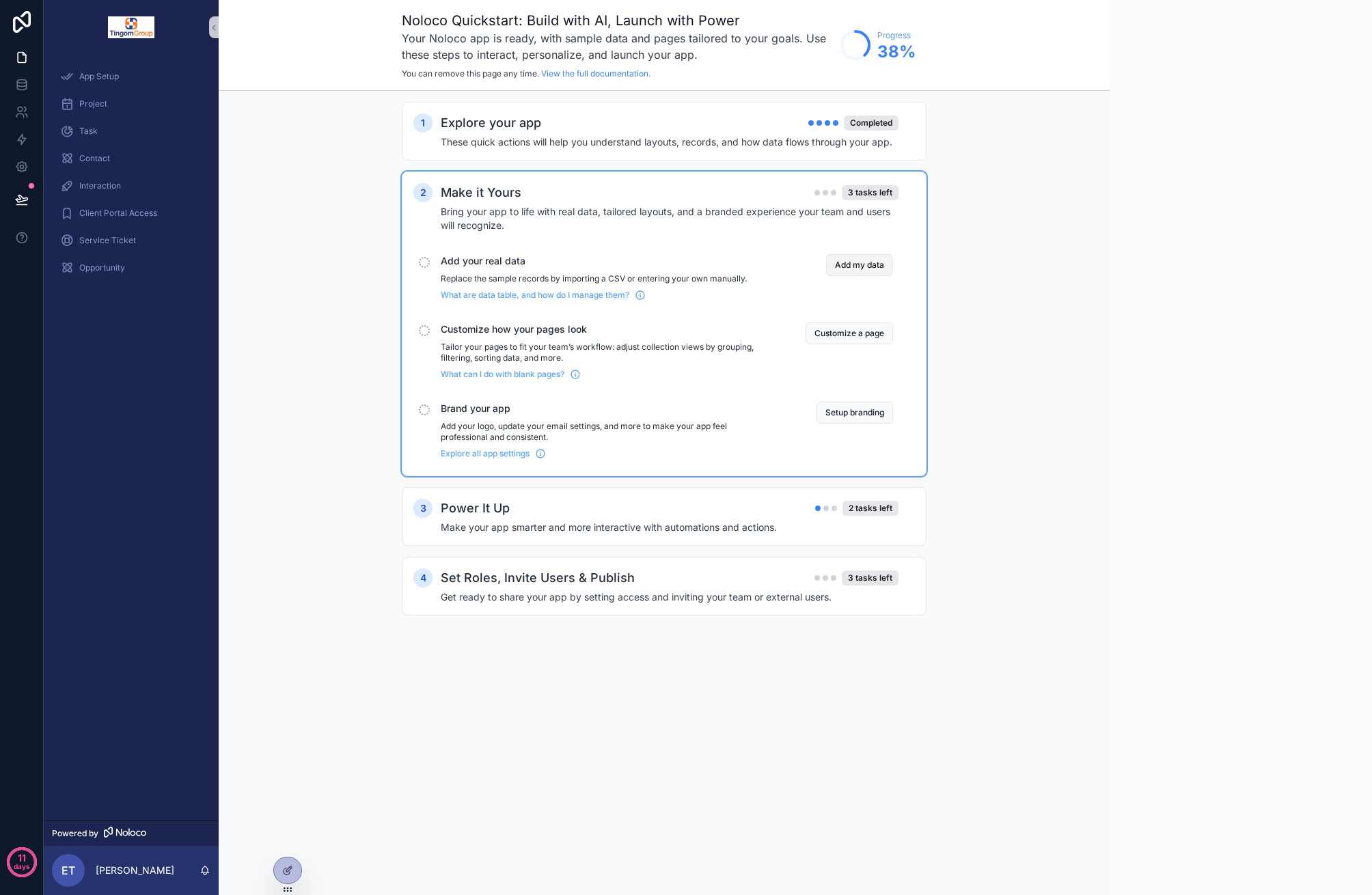
click at [849, 267] on button "Add my data" at bounding box center [859, 265] width 67 height 22
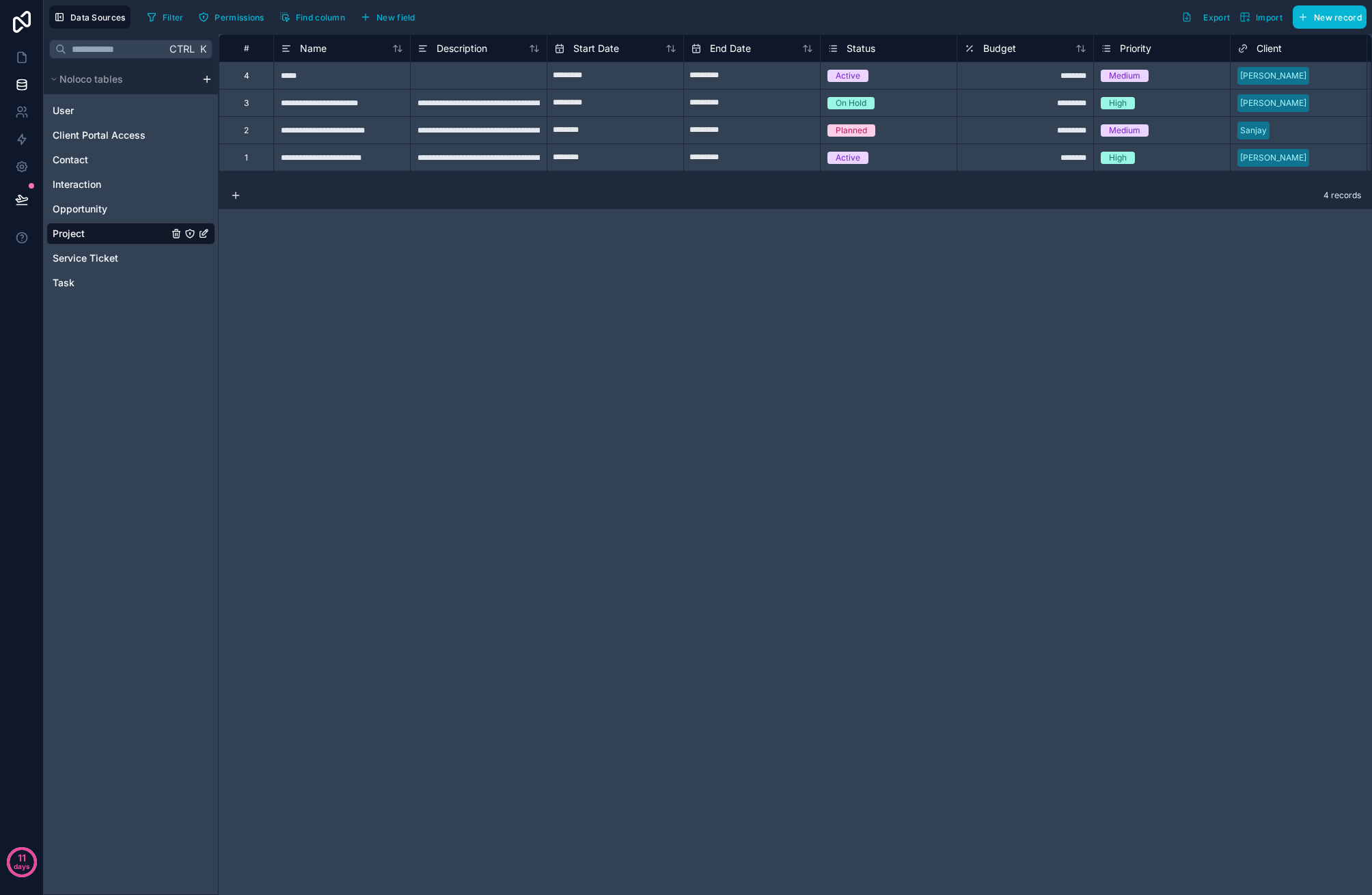
click at [834, 448] on div "**********" at bounding box center [795, 464] width 1154 height 861
click at [16, 857] on p "days" at bounding box center [22, 866] width 16 height 19
click at [1017, 516] on div "**********" at bounding box center [795, 464] width 1154 height 861
click at [31, 859] on circle at bounding box center [21, 861] width 27 height 27
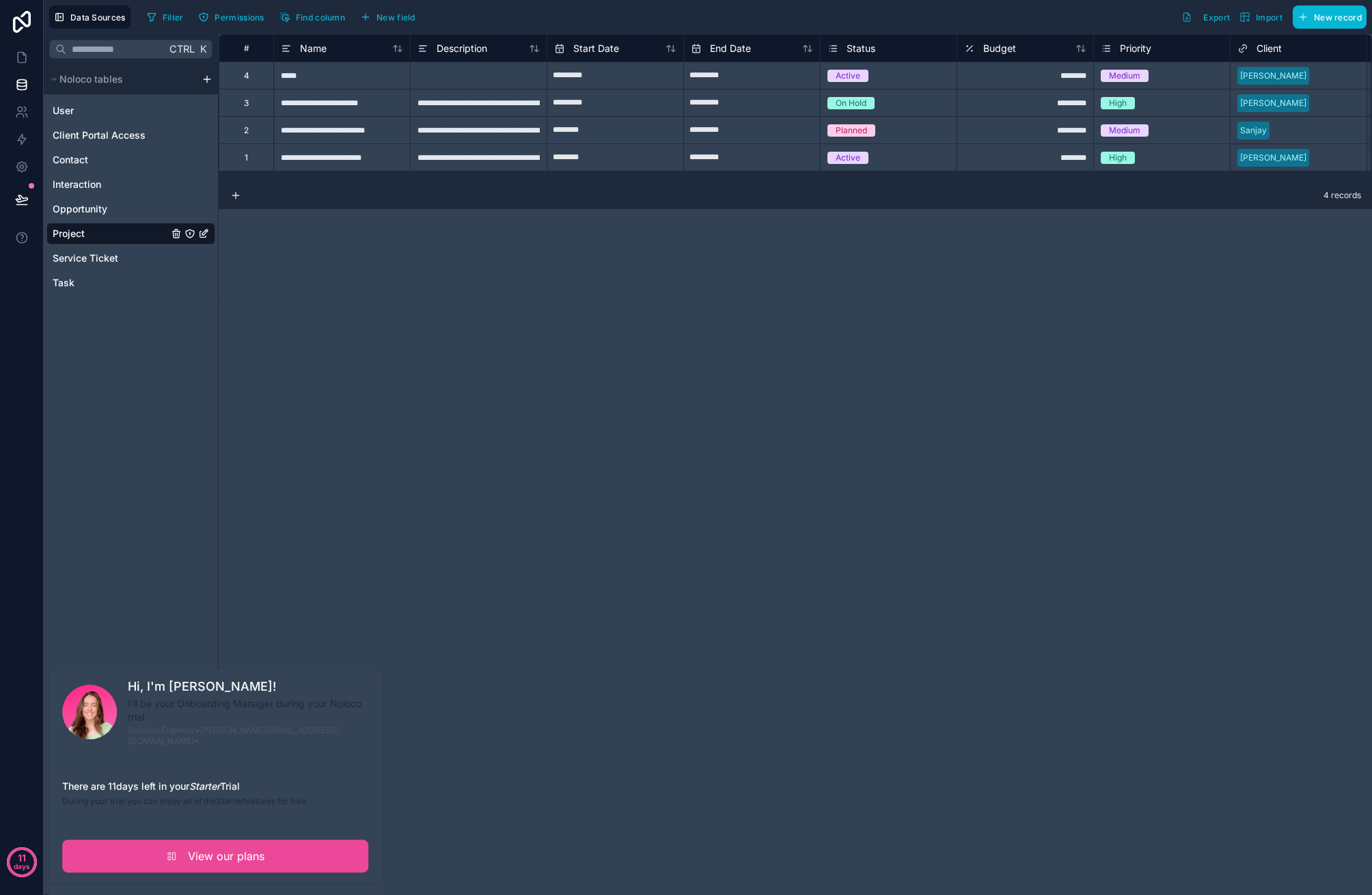
click at [94, 709] on div at bounding box center [89, 711] width 55 height 55
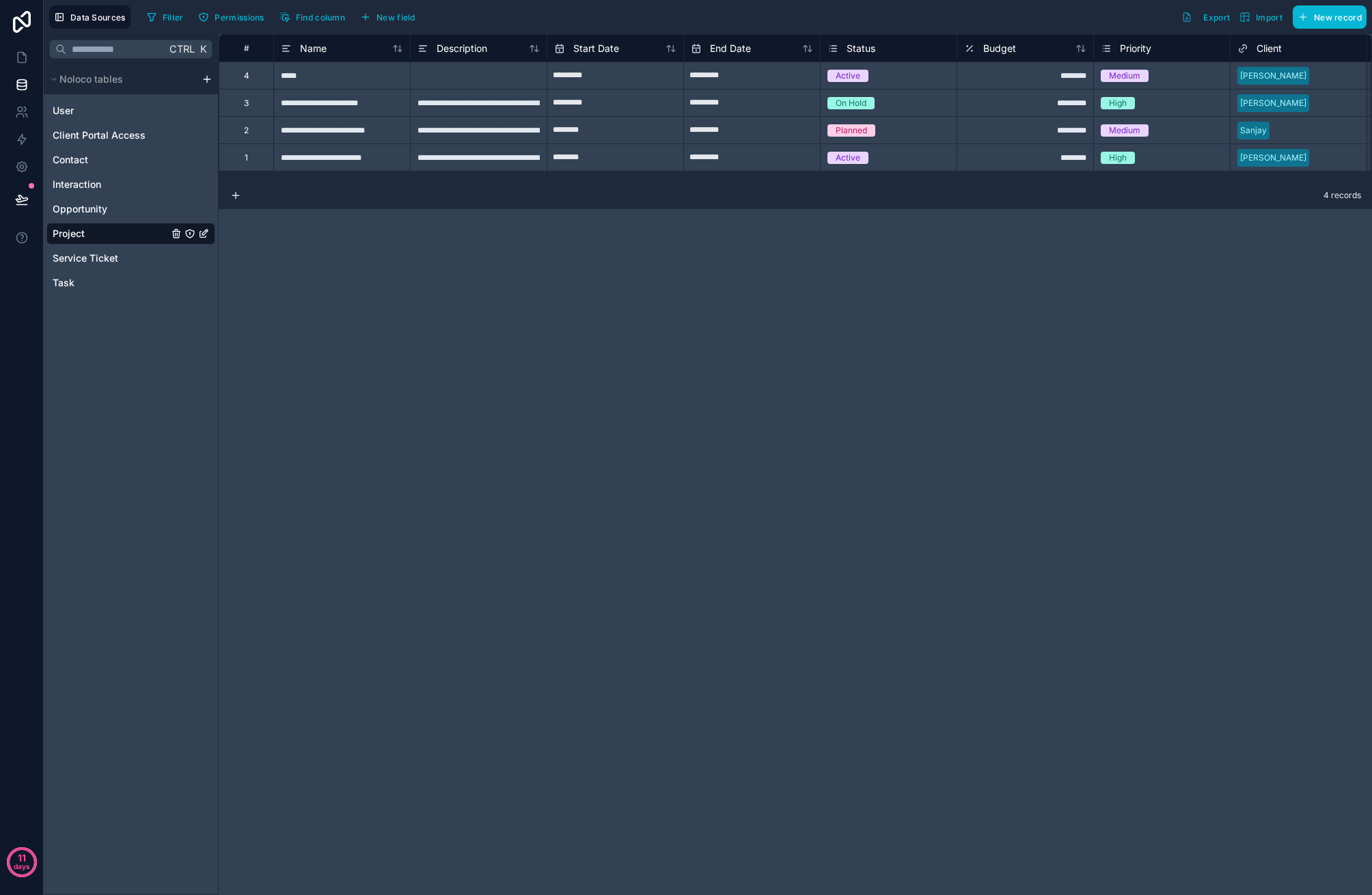
click at [1052, 518] on div "**********" at bounding box center [795, 464] width 1154 height 861
click at [468, 426] on div "**********" at bounding box center [795, 464] width 1154 height 861
click at [101, 254] on span "Service Ticket" at bounding box center [85, 258] width 65 height 14
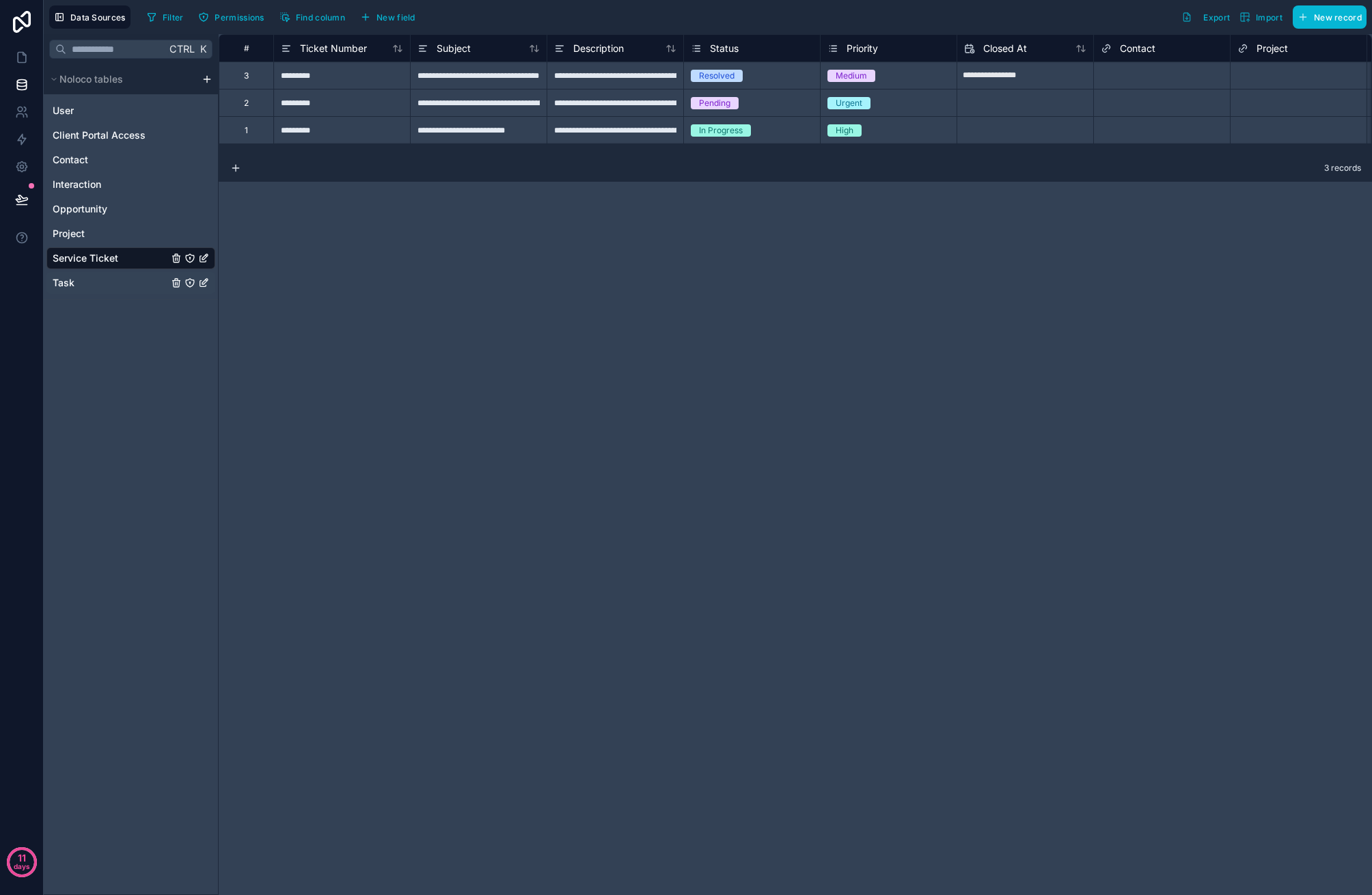
click at [91, 286] on div "Task" at bounding box center [131, 283] width 168 height 22
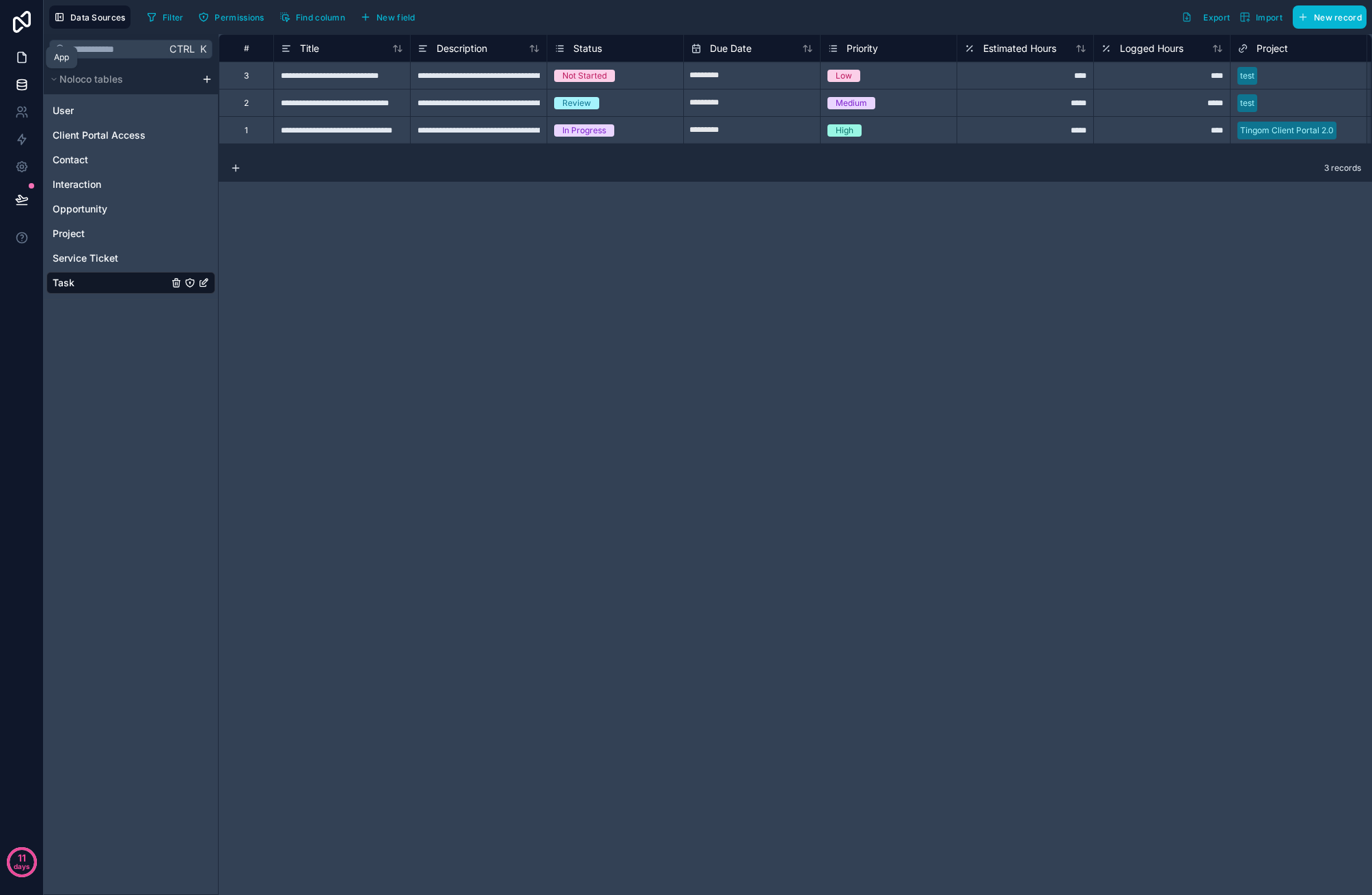
click at [20, 65] on link at bounding box center [21, 56] width 43 height 27
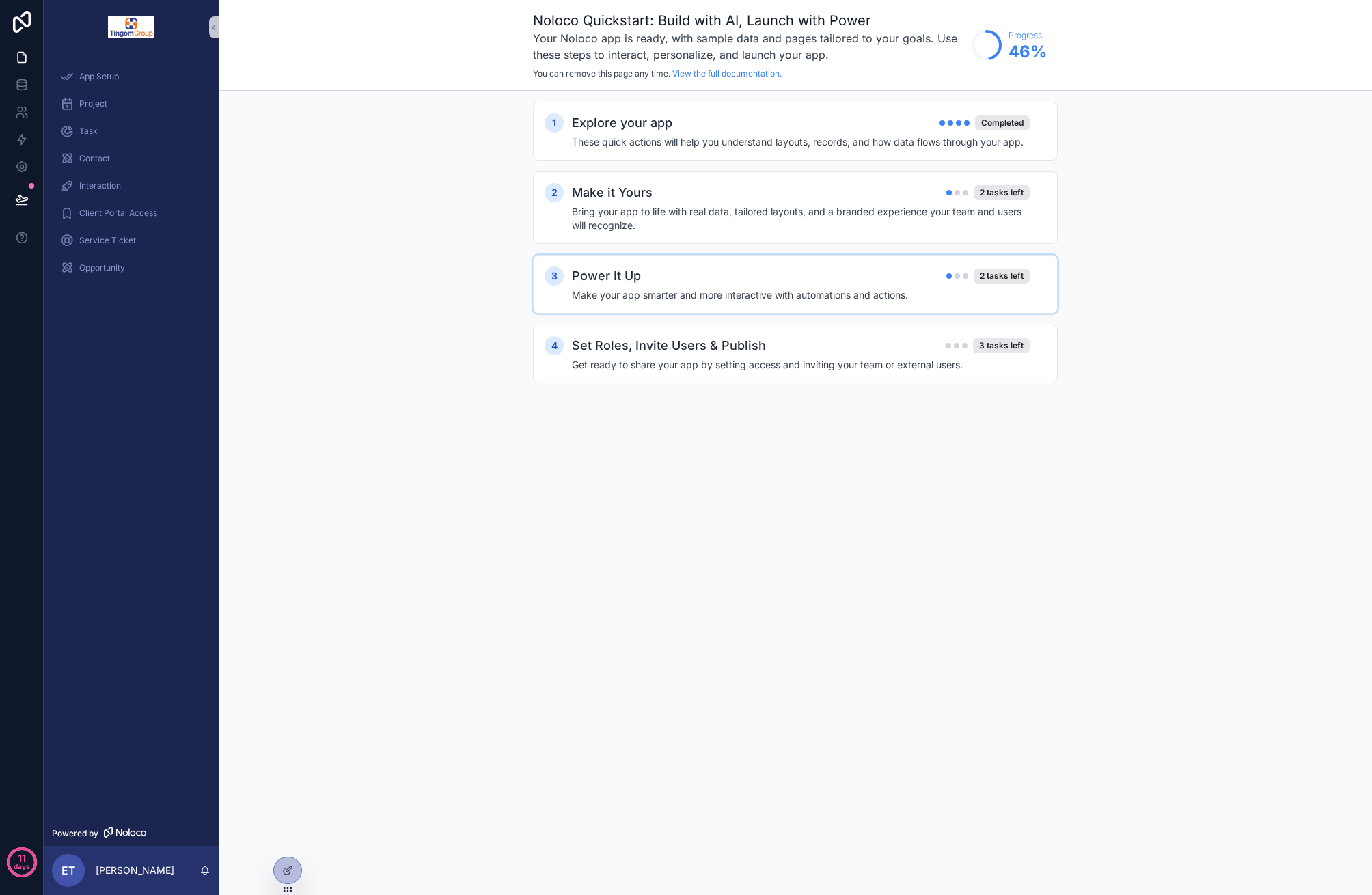
click at [705, 295] on h4 "Make your app smarter and more interactive with automations and actions." at bounding box center [801, 295] width 458 height 14
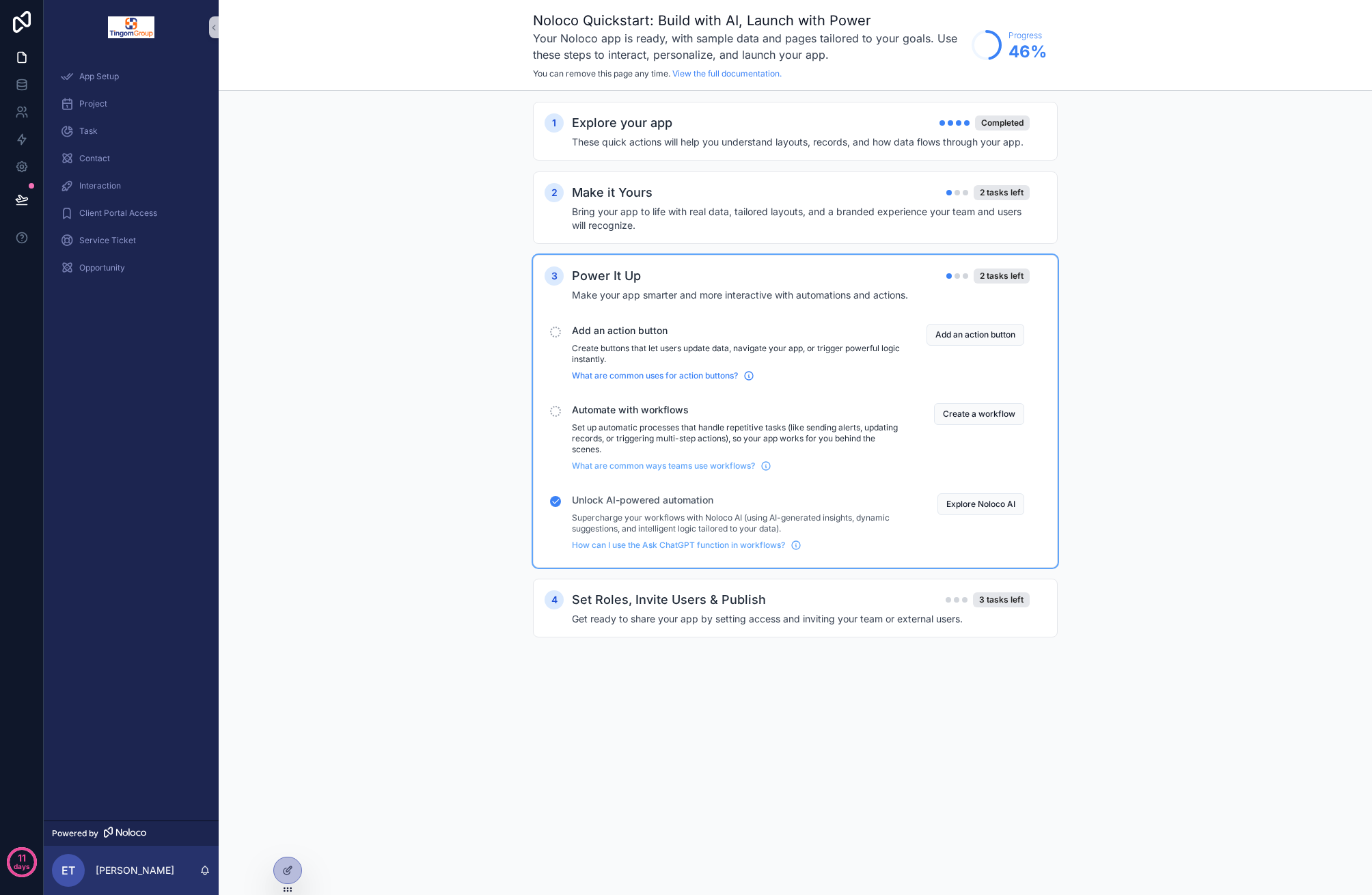
click at [697, 371] on span "What are common uses for action buttons?" at bounding box center [655, 375] width 166 height 11
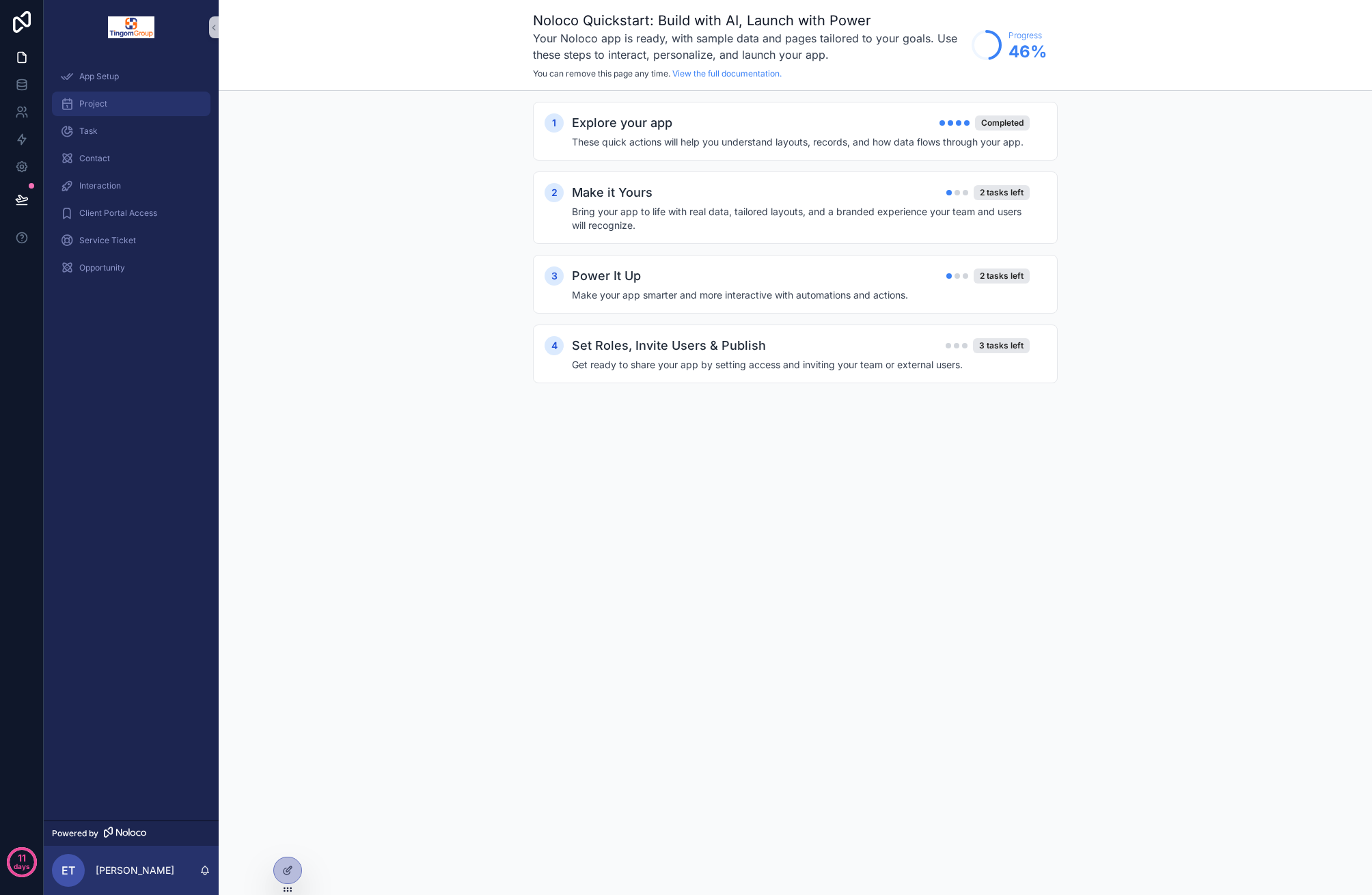
click at [137, 98] on div "Project" at bounding box center [132, 104] width 142 height 22
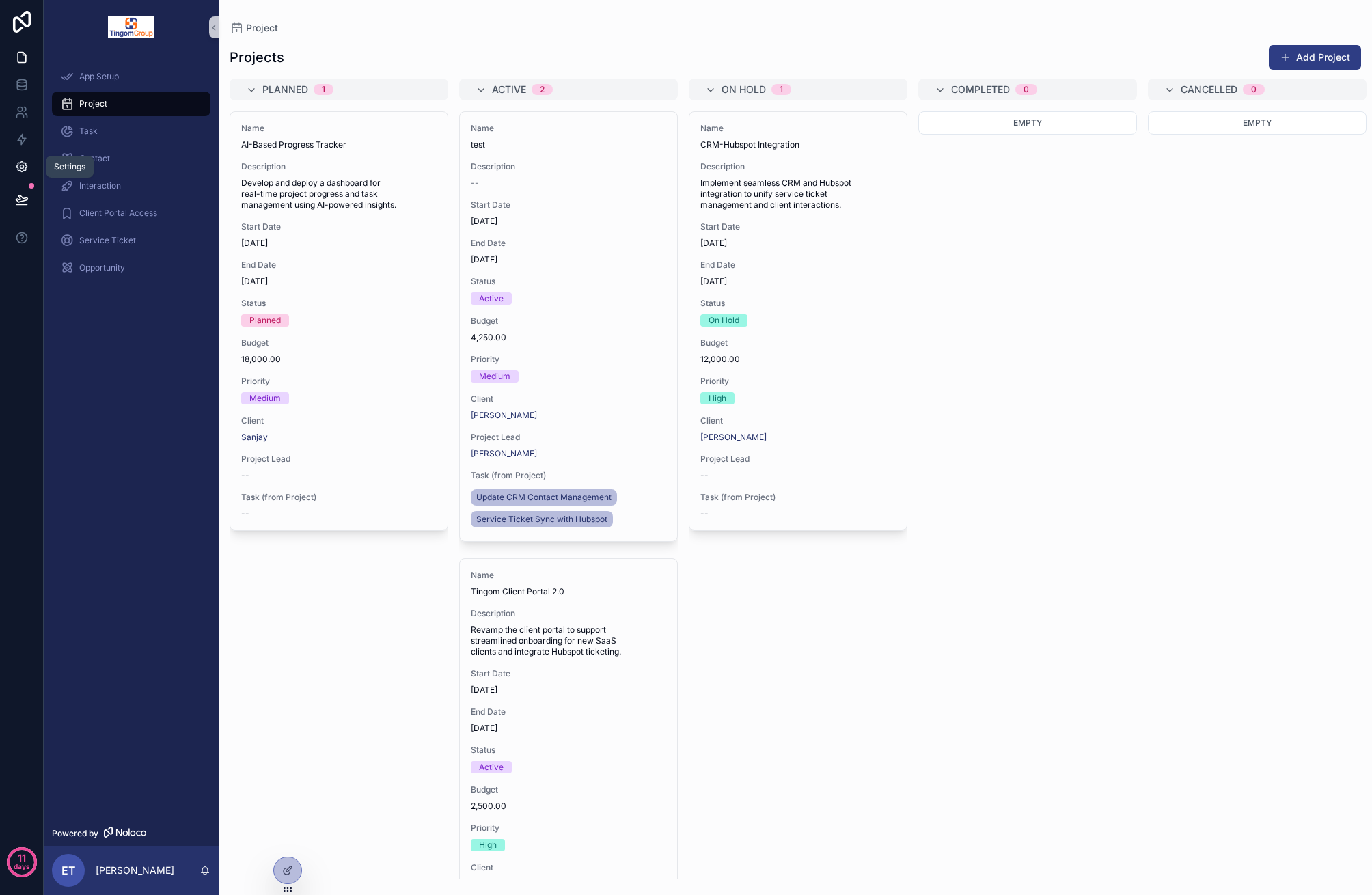
click at [23, 168] on icon at bounding box center [21, 167] width 14 height 14
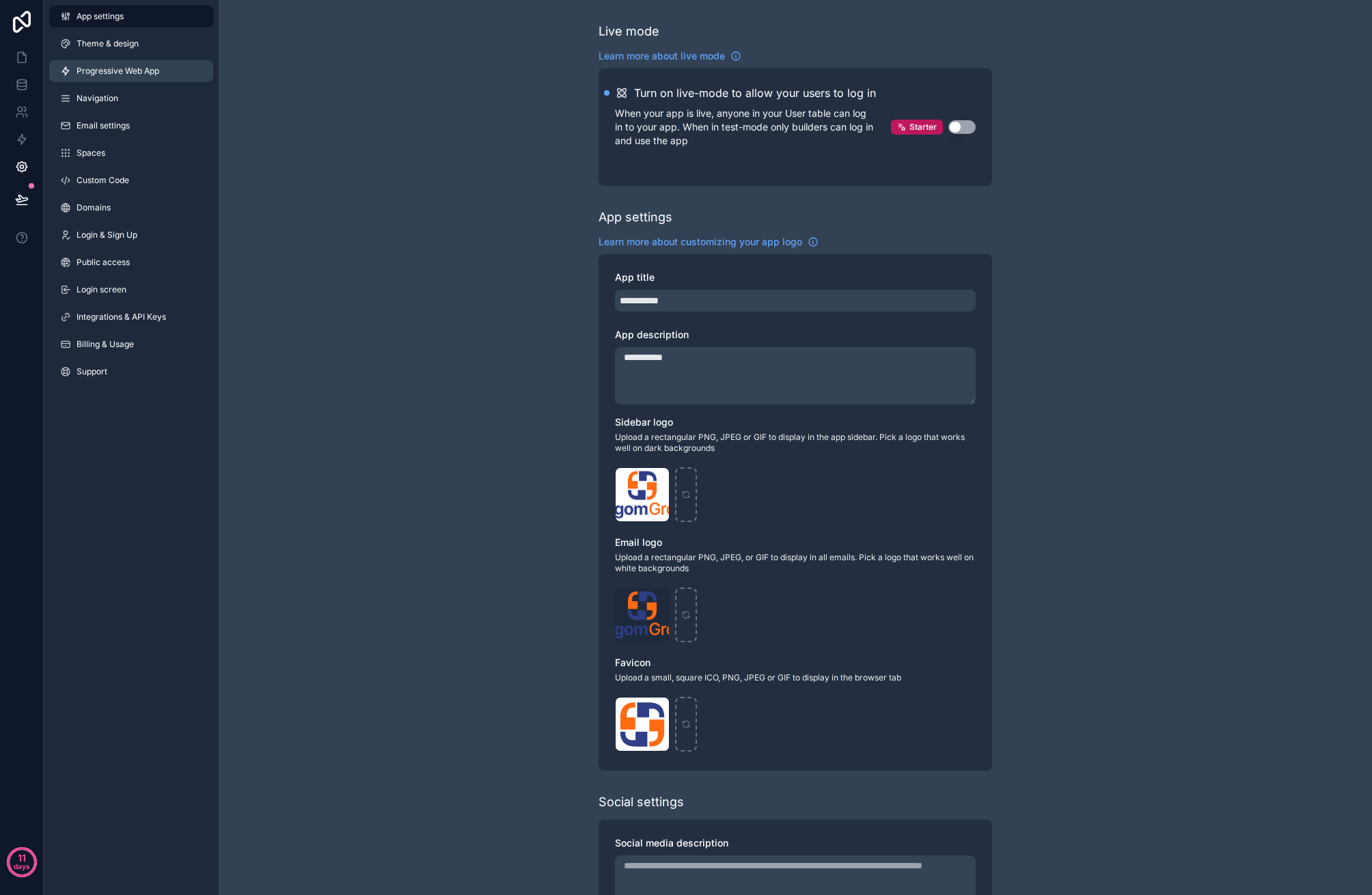
click at [98, 78] on link "Progressive Web App" at bounding box center [131, 71] width 164 height 22
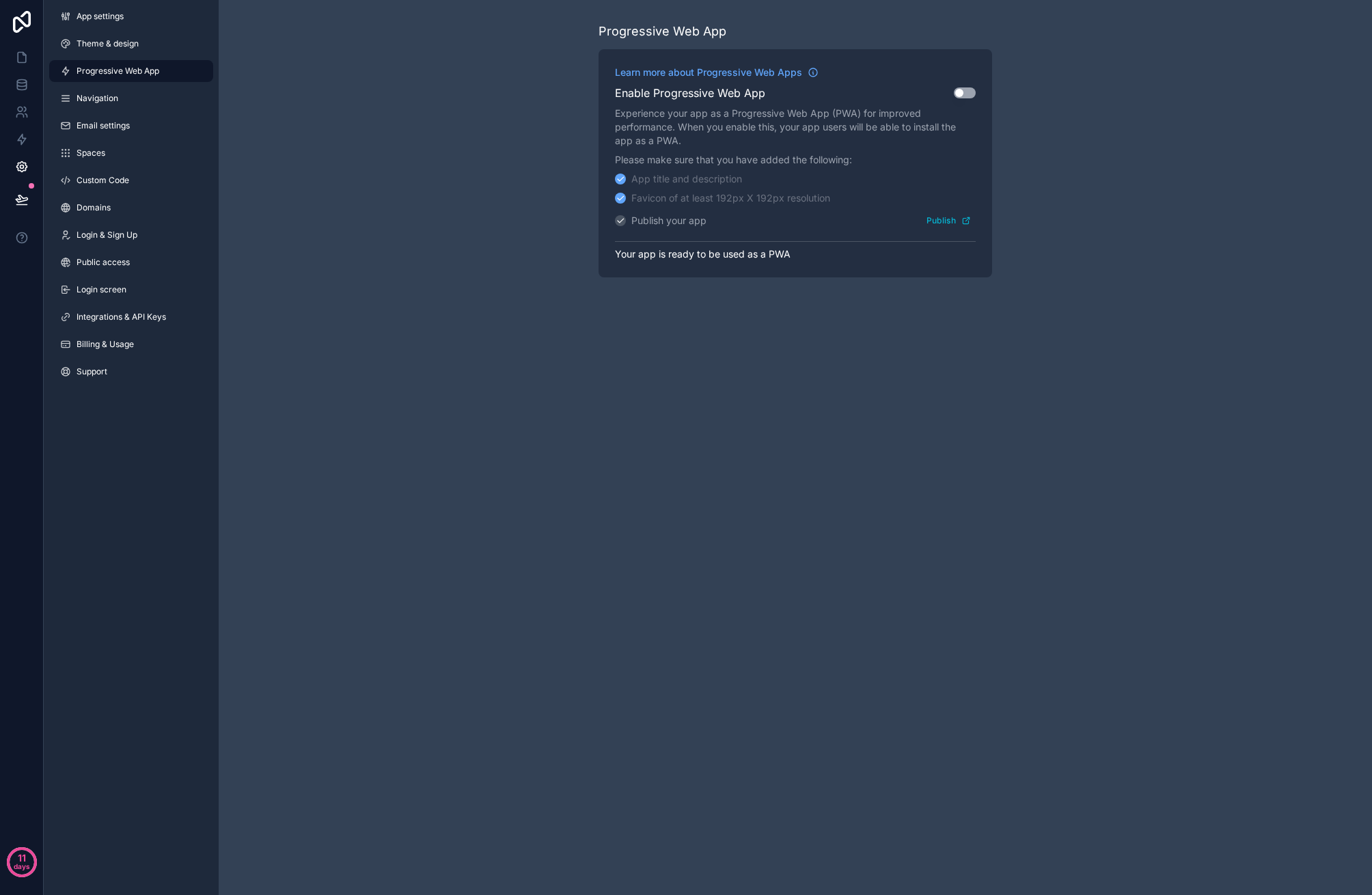
click at [69, 113] on div "App settings Theme & design Progressive Web App Navigation Email settings Space…" at bounding box center [131, 196] width 175 height 393
click at [101, 128] on span "Email settings" at bounding box center [103, 125] width 53 height 11
